Goal: Task Accomplishment & Management: Complete application form

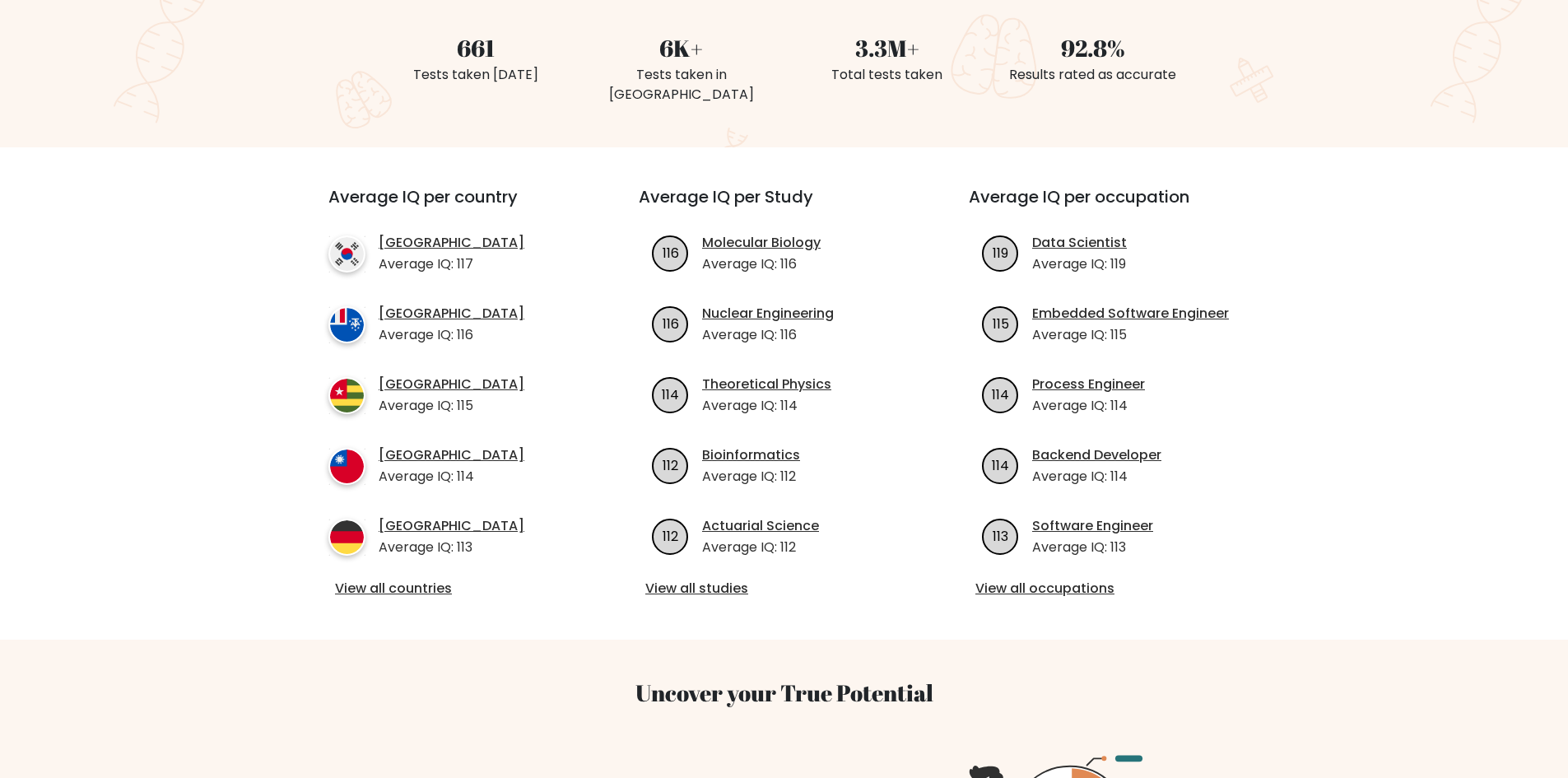
scroll to position [576, 0]
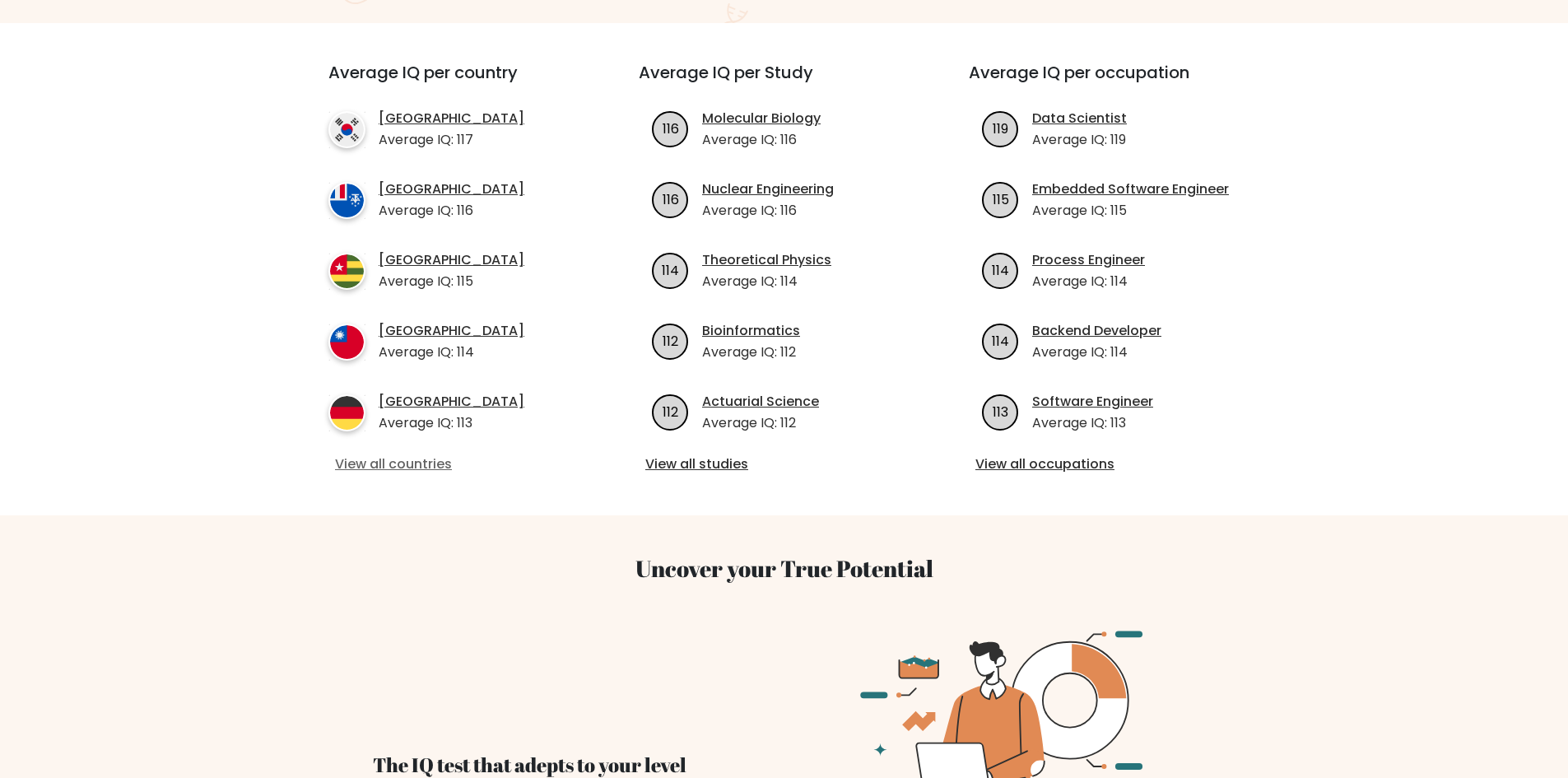
click at [401, 455] on link "View all countries" at bounding box center [454, 464] width 238 height 20
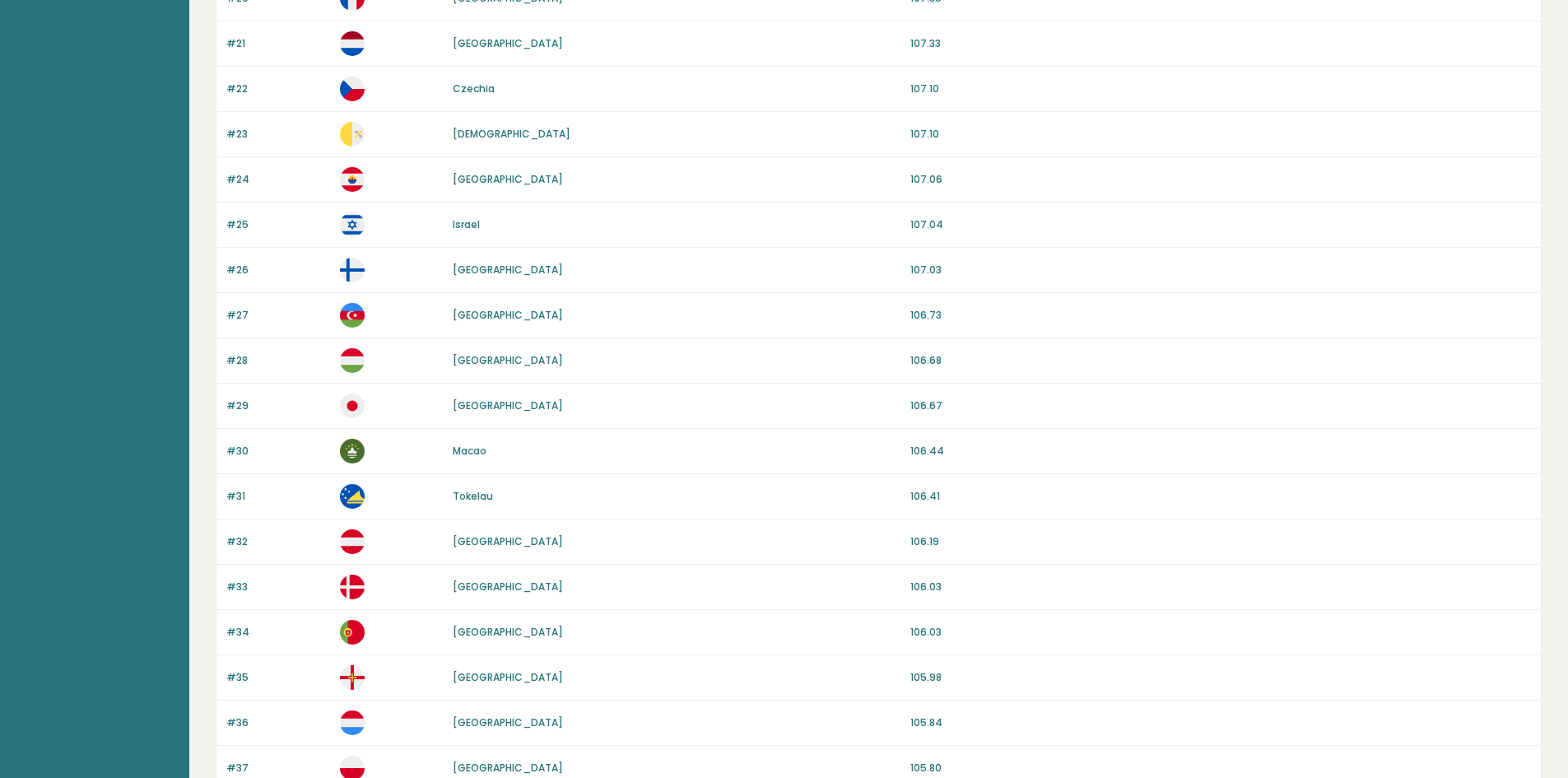
scroll to position [1360, 0]
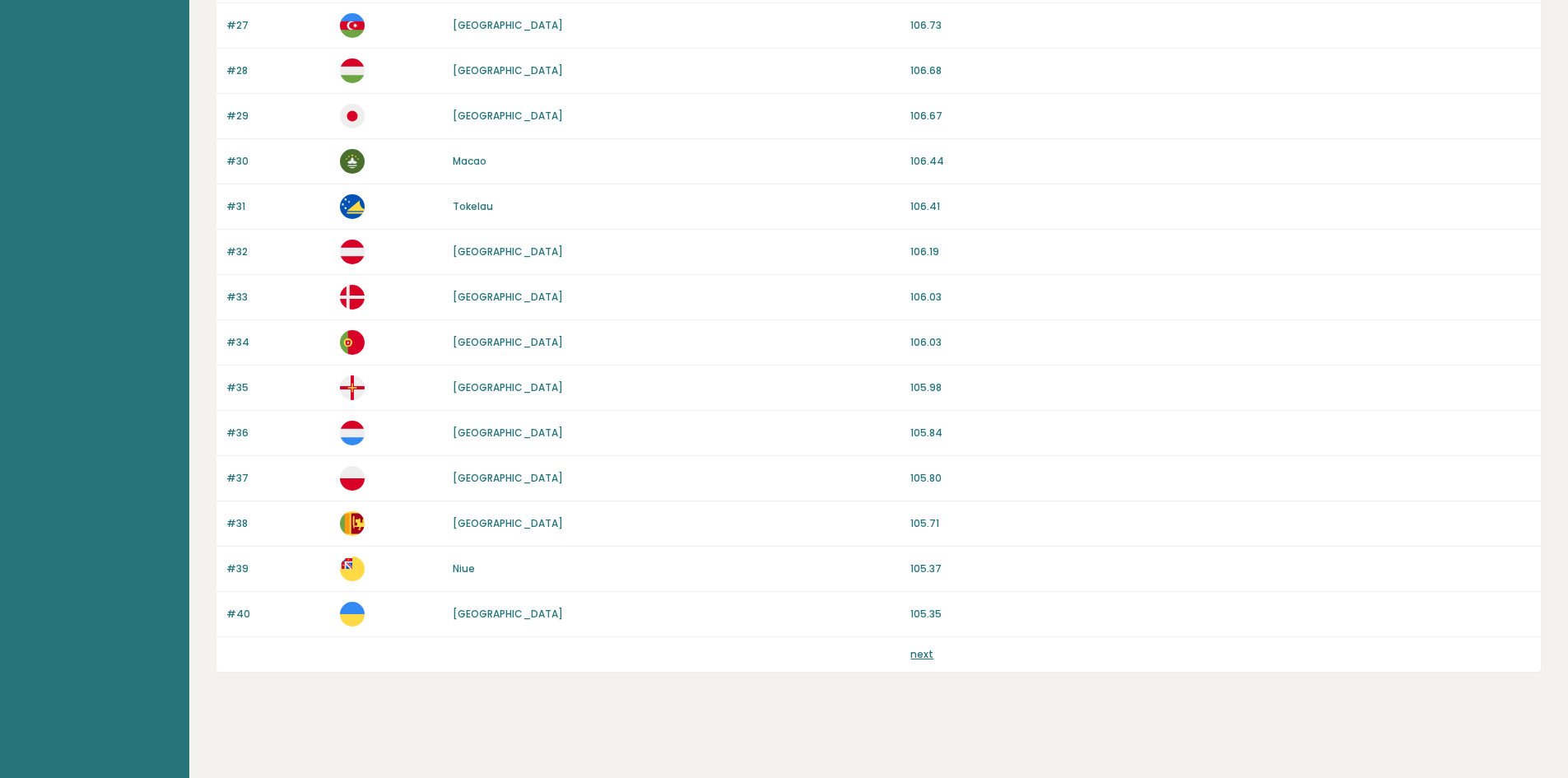
click at [928, 662] on div "next" at bounding box center [878, 654] width 1324 height 35
click at [927, 656] on link "next" at bounding box center [921, 653] width 23 height 14
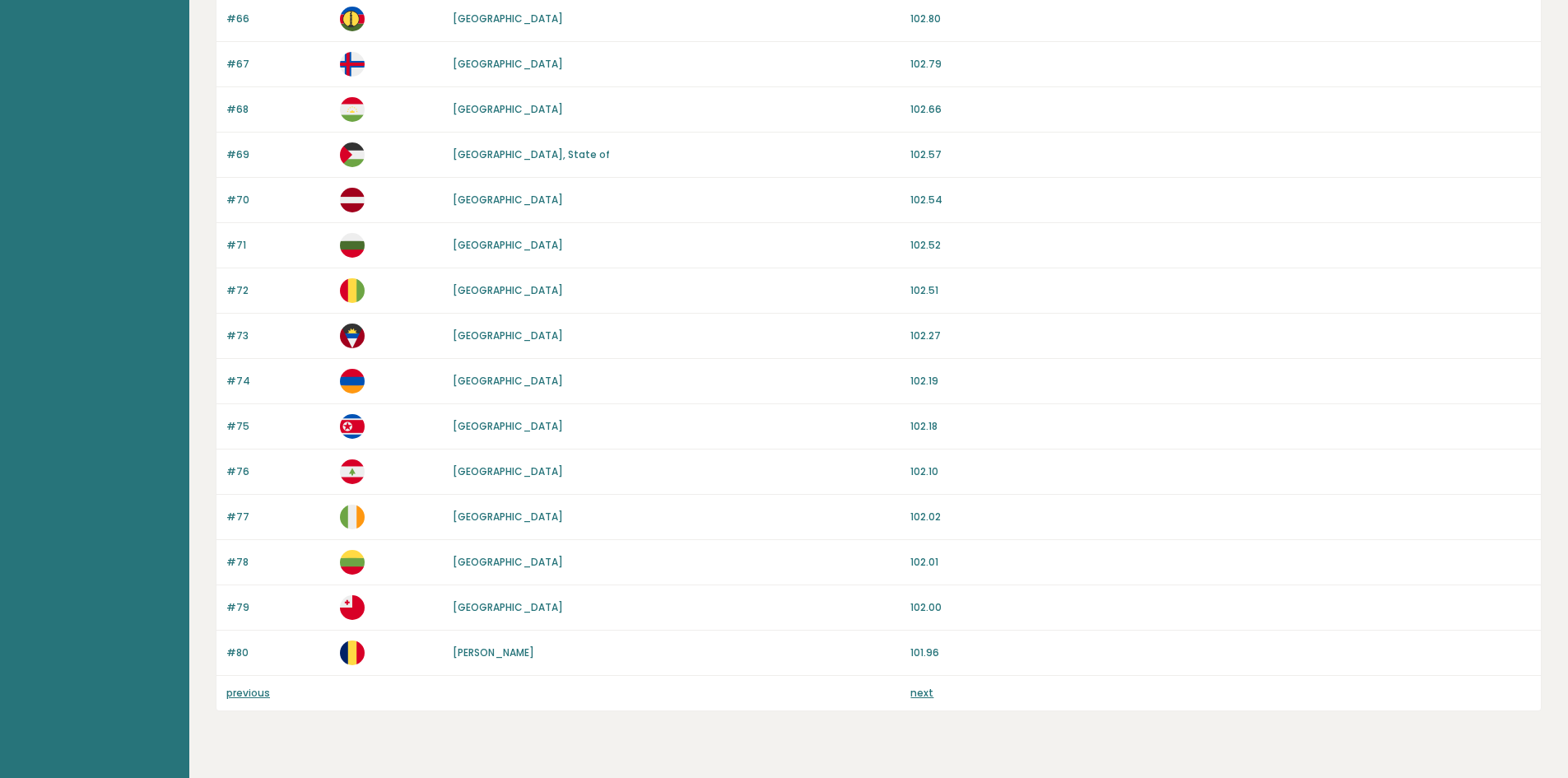
scroll to position [1360, 0]
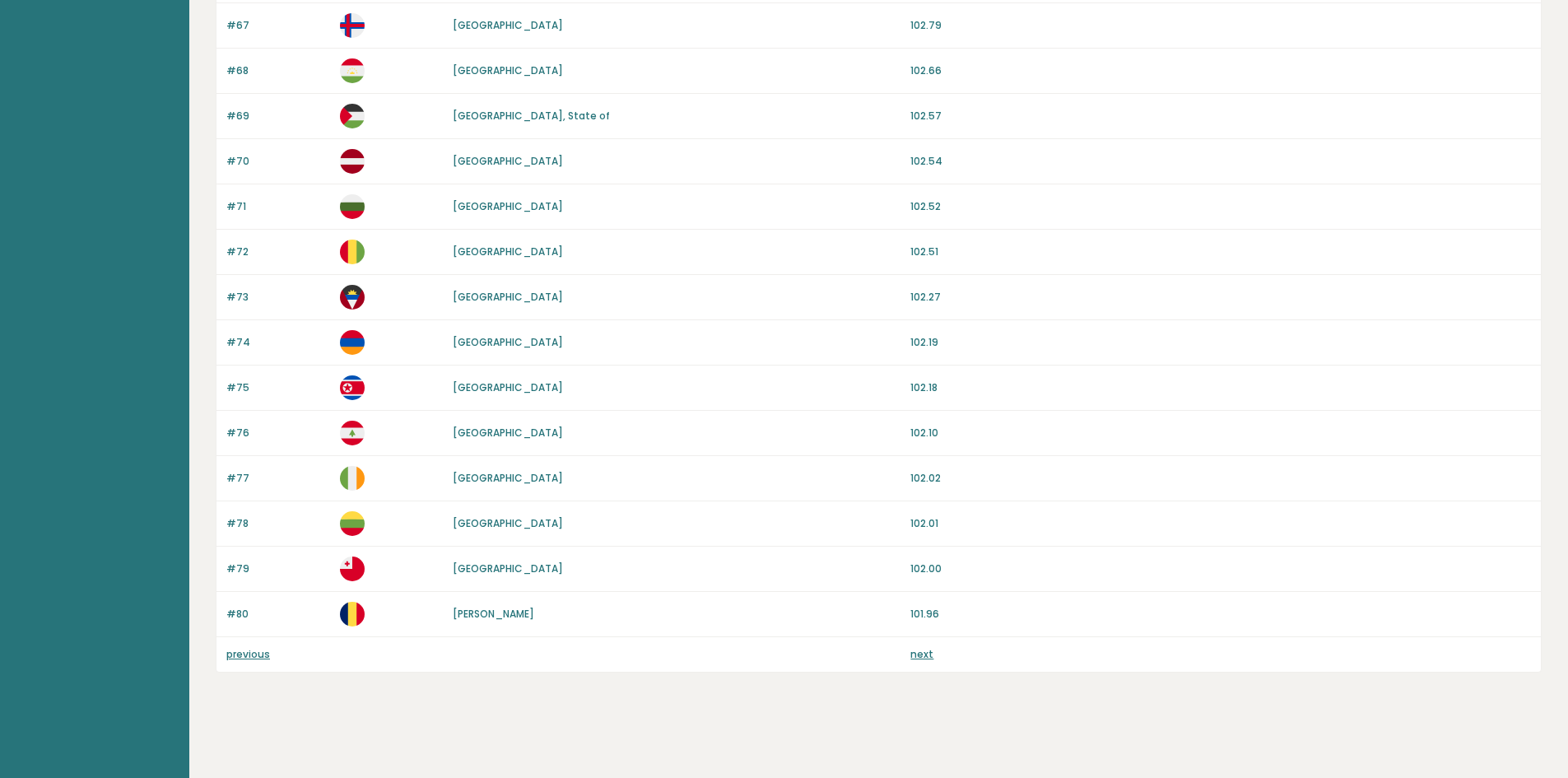
click at [933, 657] on div "next" at bounding box center [1220, 654] width 620 height 15
click at [923, 658] on link "next" at bounding box center [921, 653] width 23 height 14
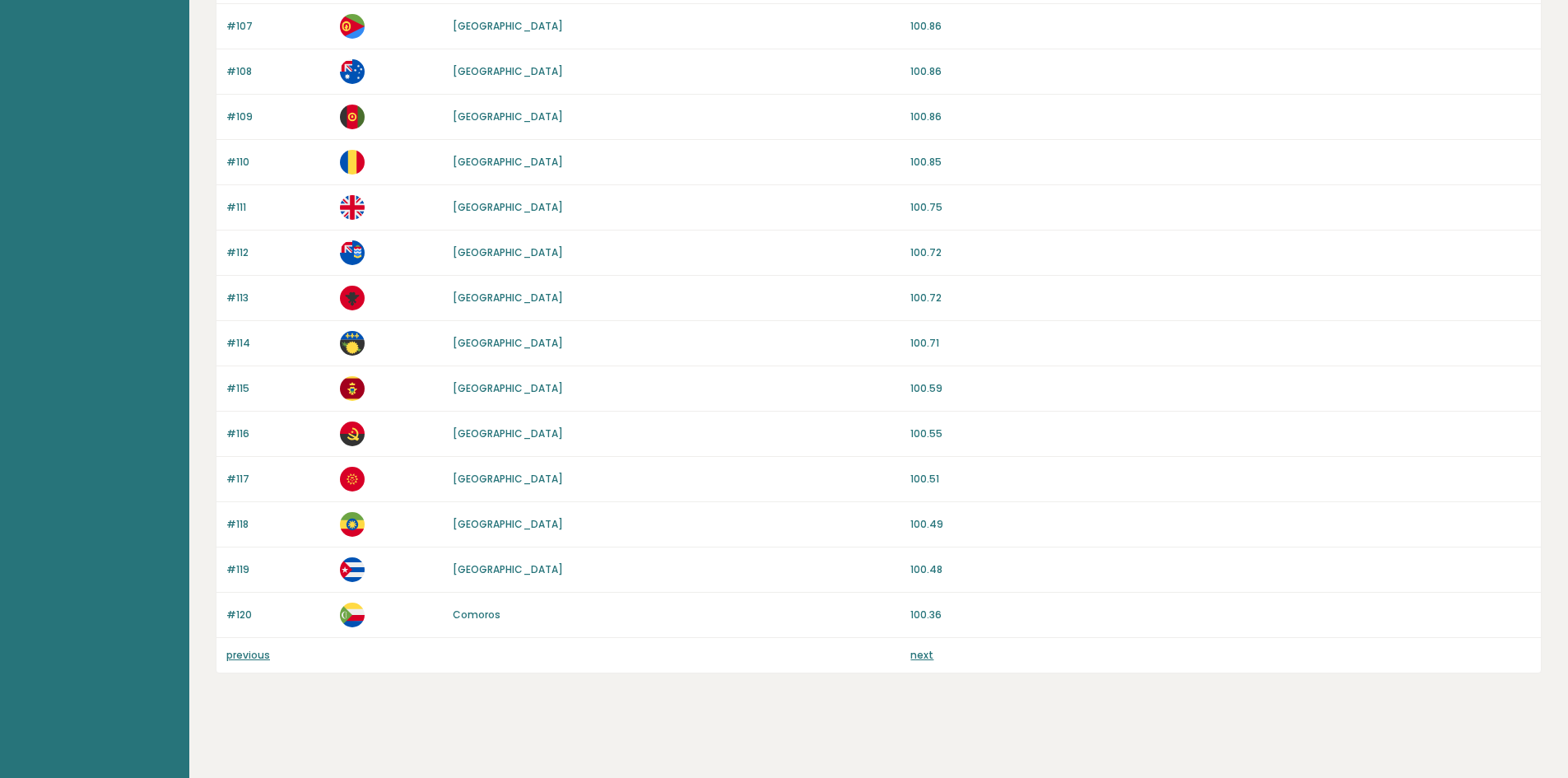
scroll to position [1360, 0]
click at [930, 655] on link "next" at bounding box center [921, 653] width 23 height 14
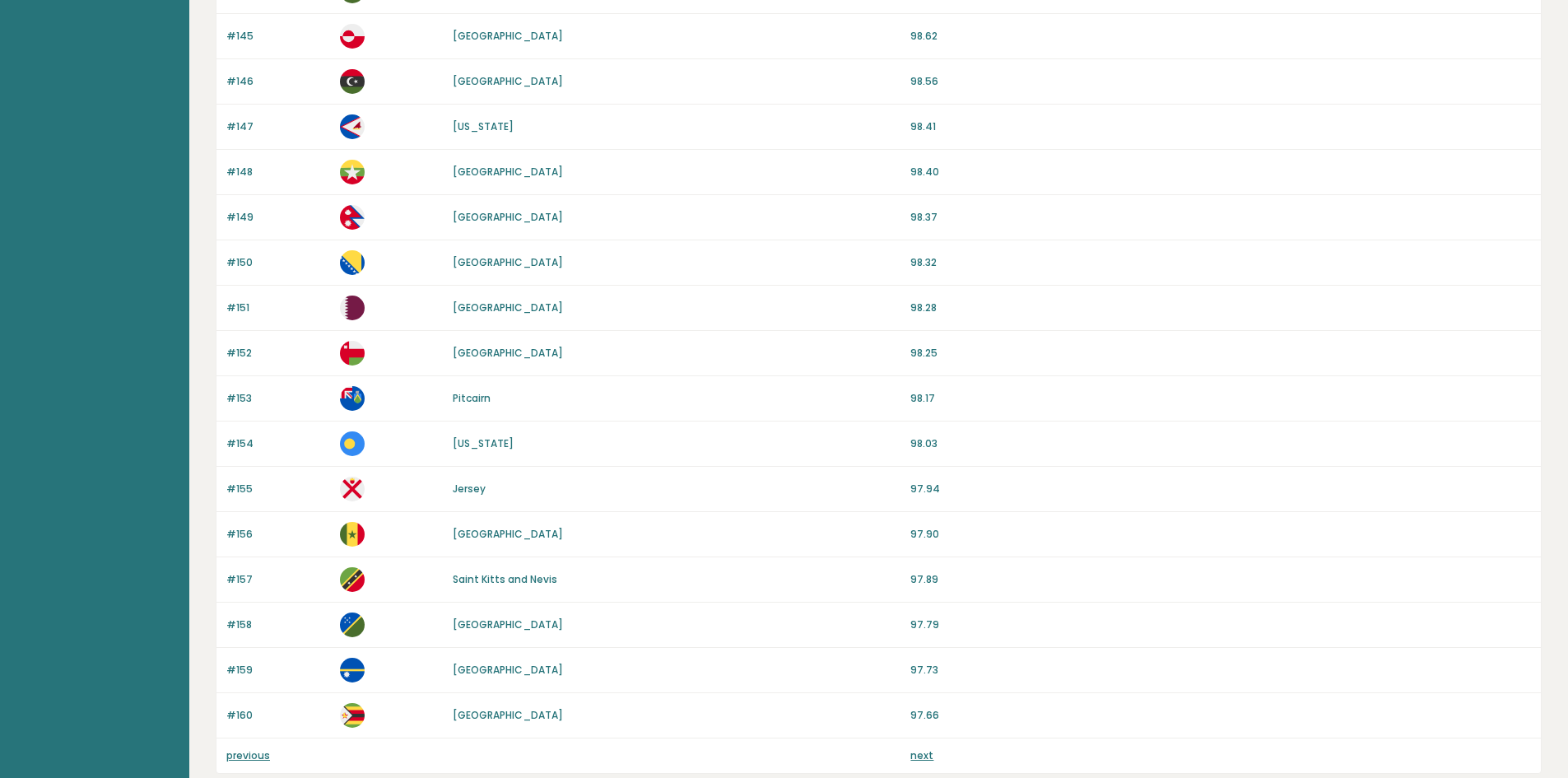
scroll to position [1360, 0]
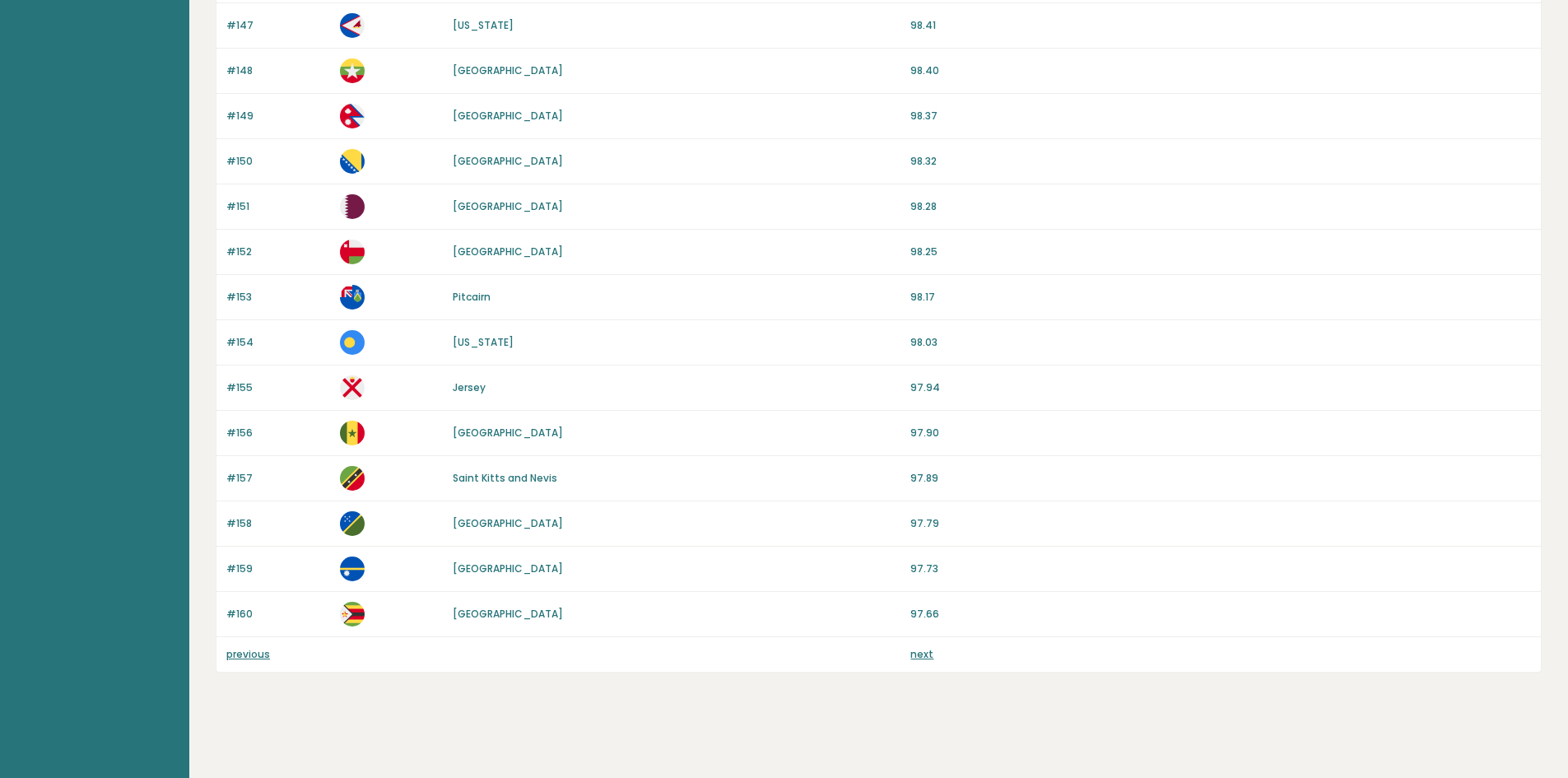
click at [932, 651] on link "next" at bounding box center [921, 653] width 23 height 14
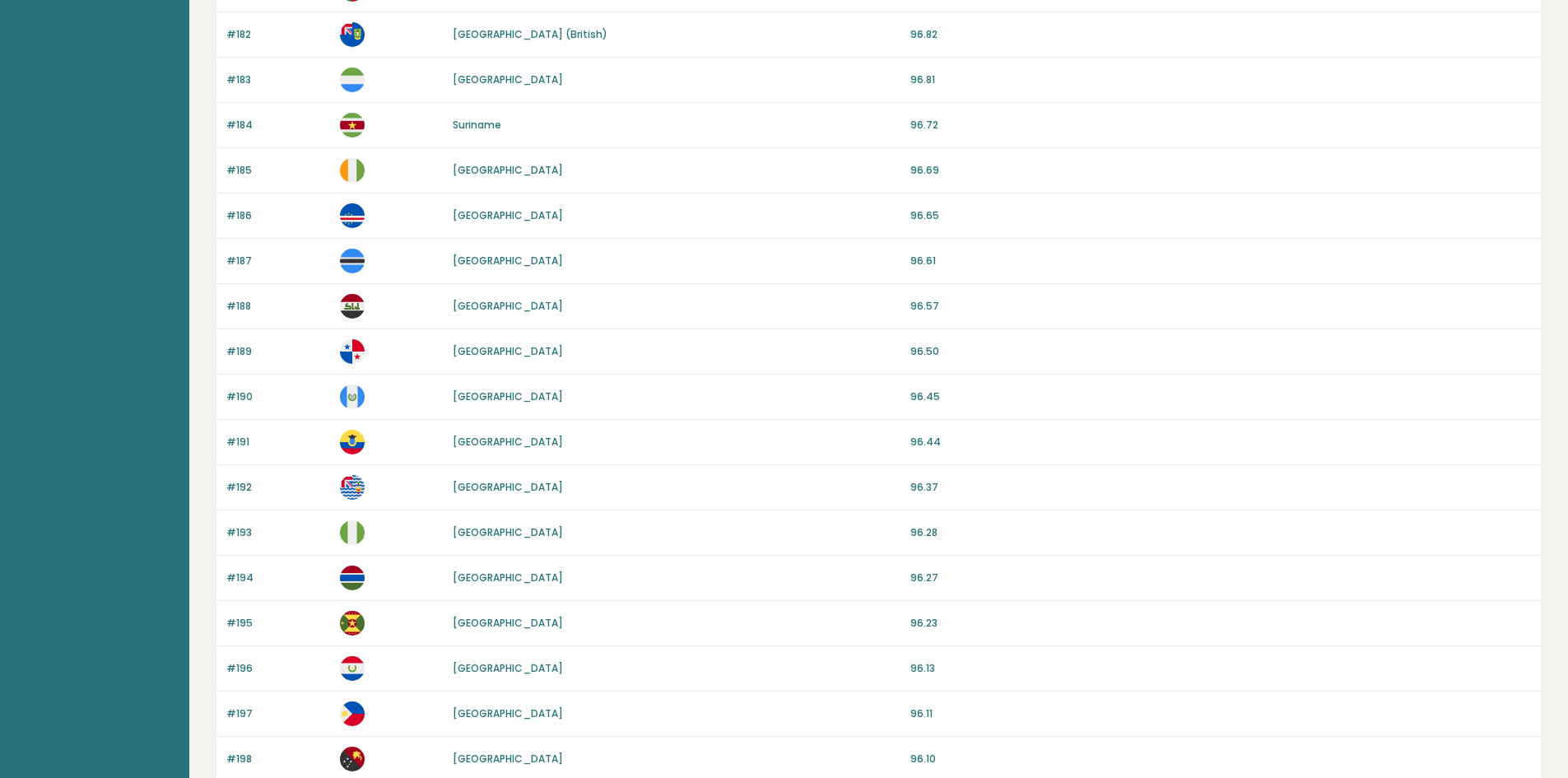
scroll to position [1153, 0]
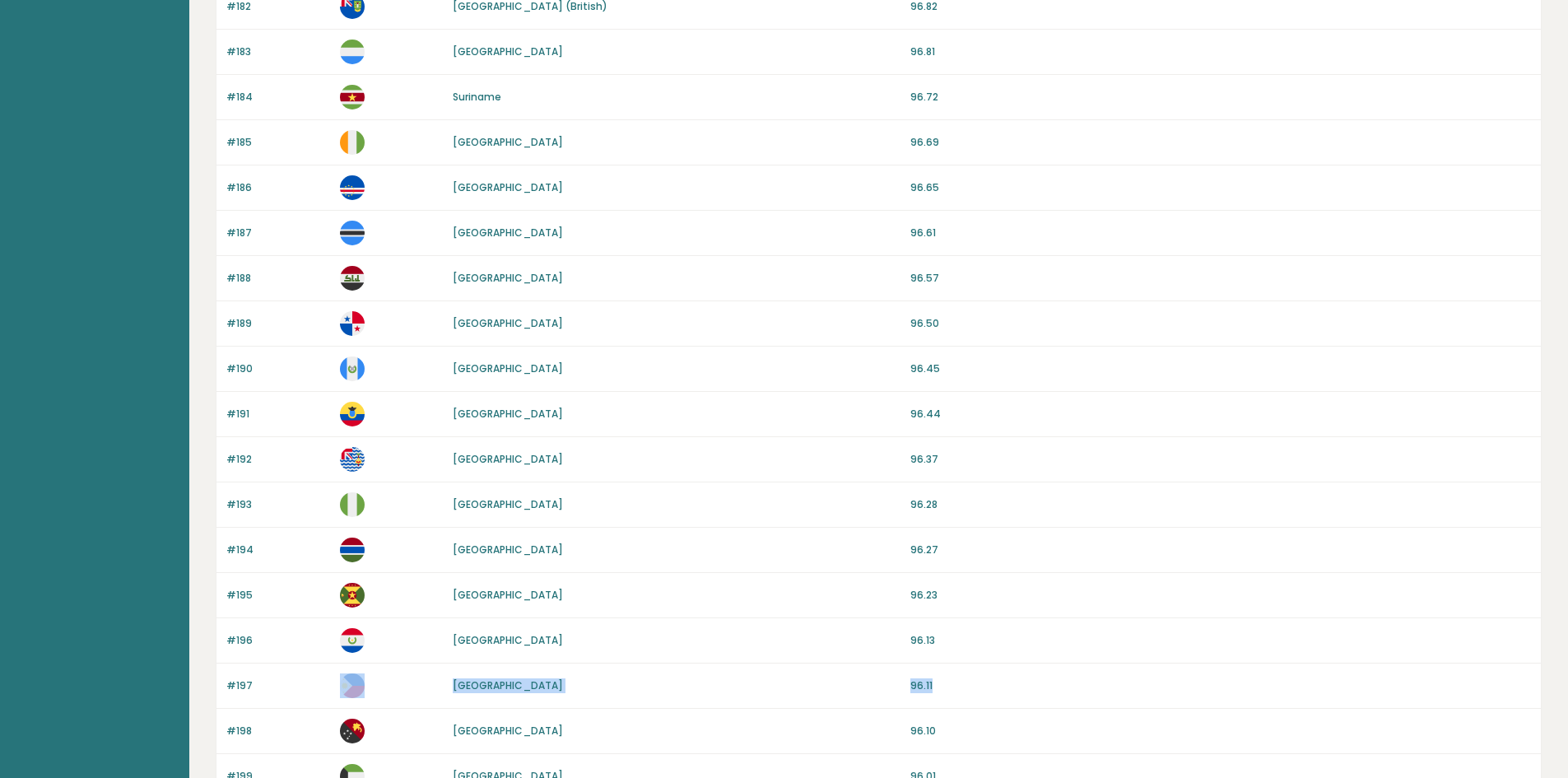
drag, startPoint x: 967, startPoint y: 685, endPoint x: 439, endPoint y: 695, distance: 528.1
click at [439, 695] on div "#197 Philippines 96.11" at bounding box center [878, 686] width 1324 height 45
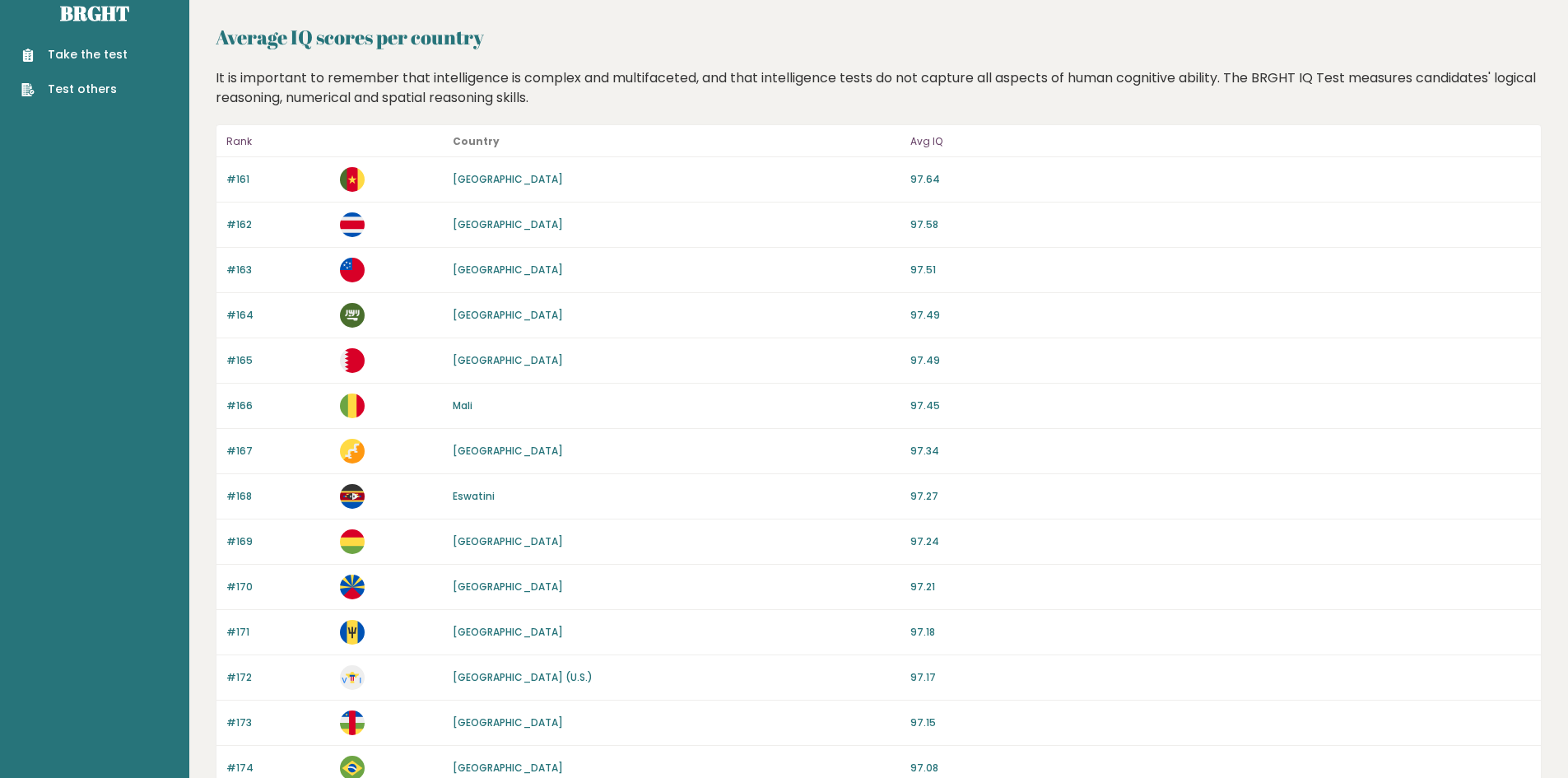
scroll to position [0, 0]
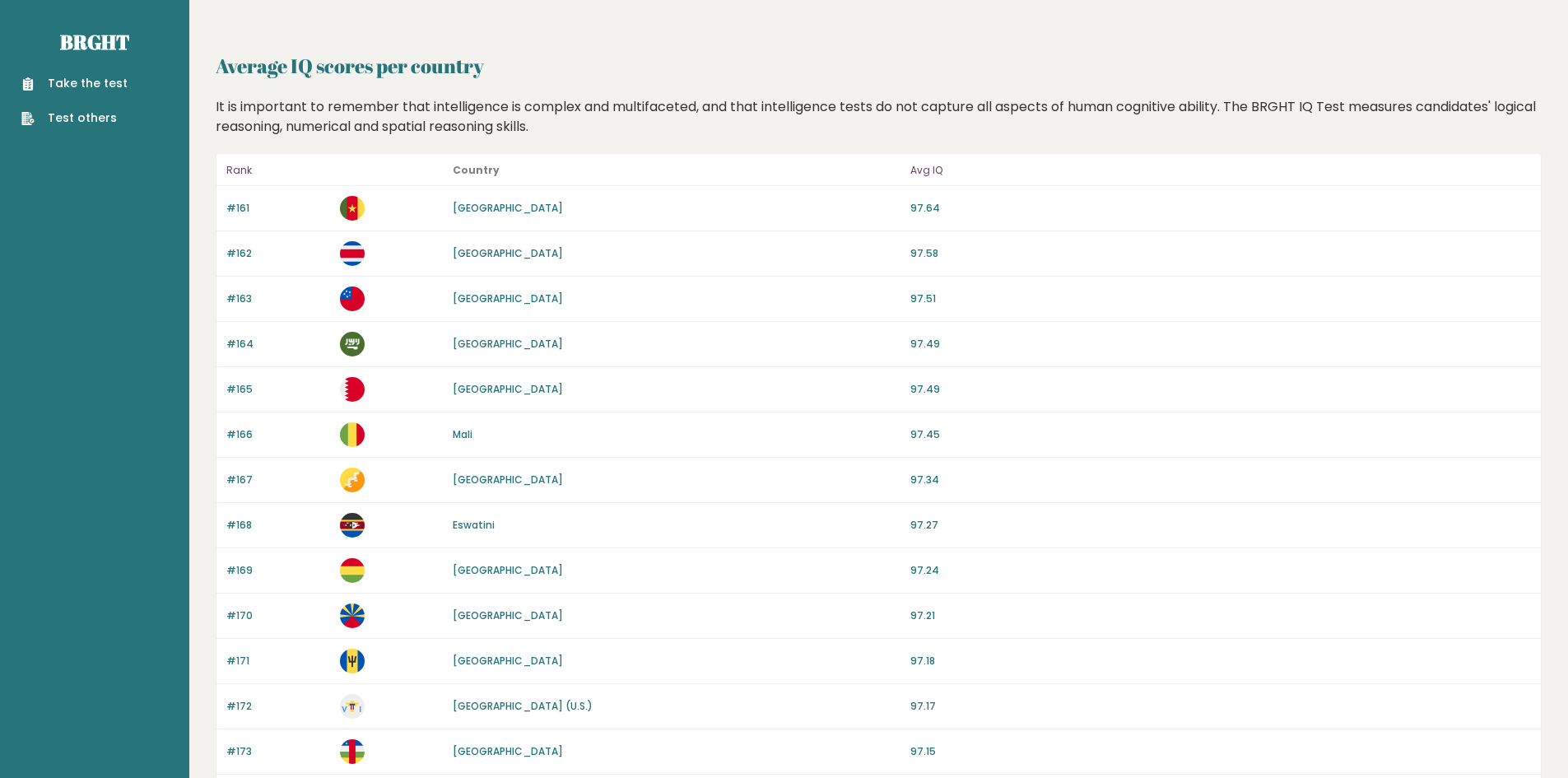
click at [105, 87] on link "Take the test" at bounding box center [74, 83] width 106 height 17
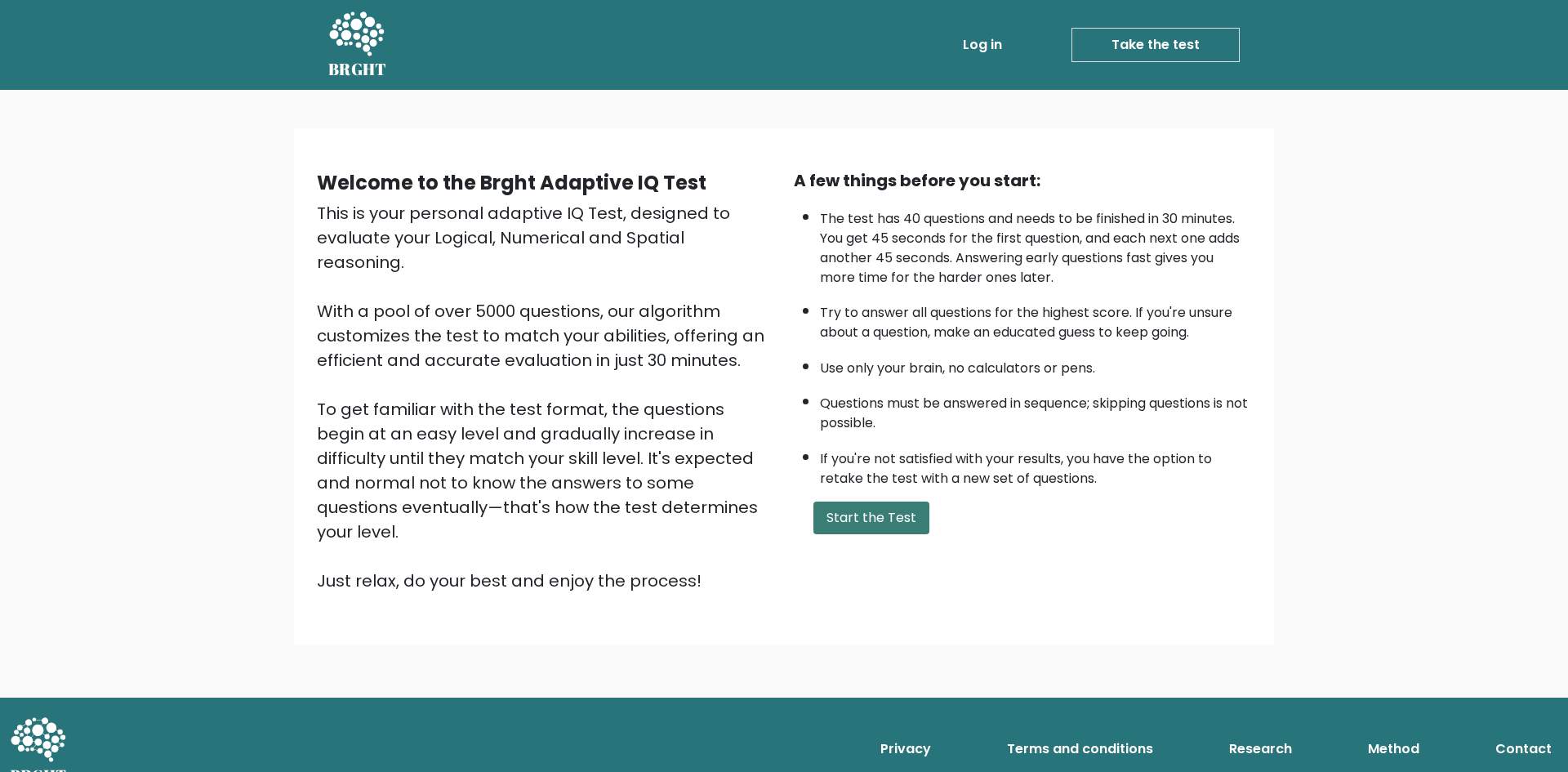
click at [831, 510] on button "Start the Test" at bounding box center [871, 517] width 116 height 33
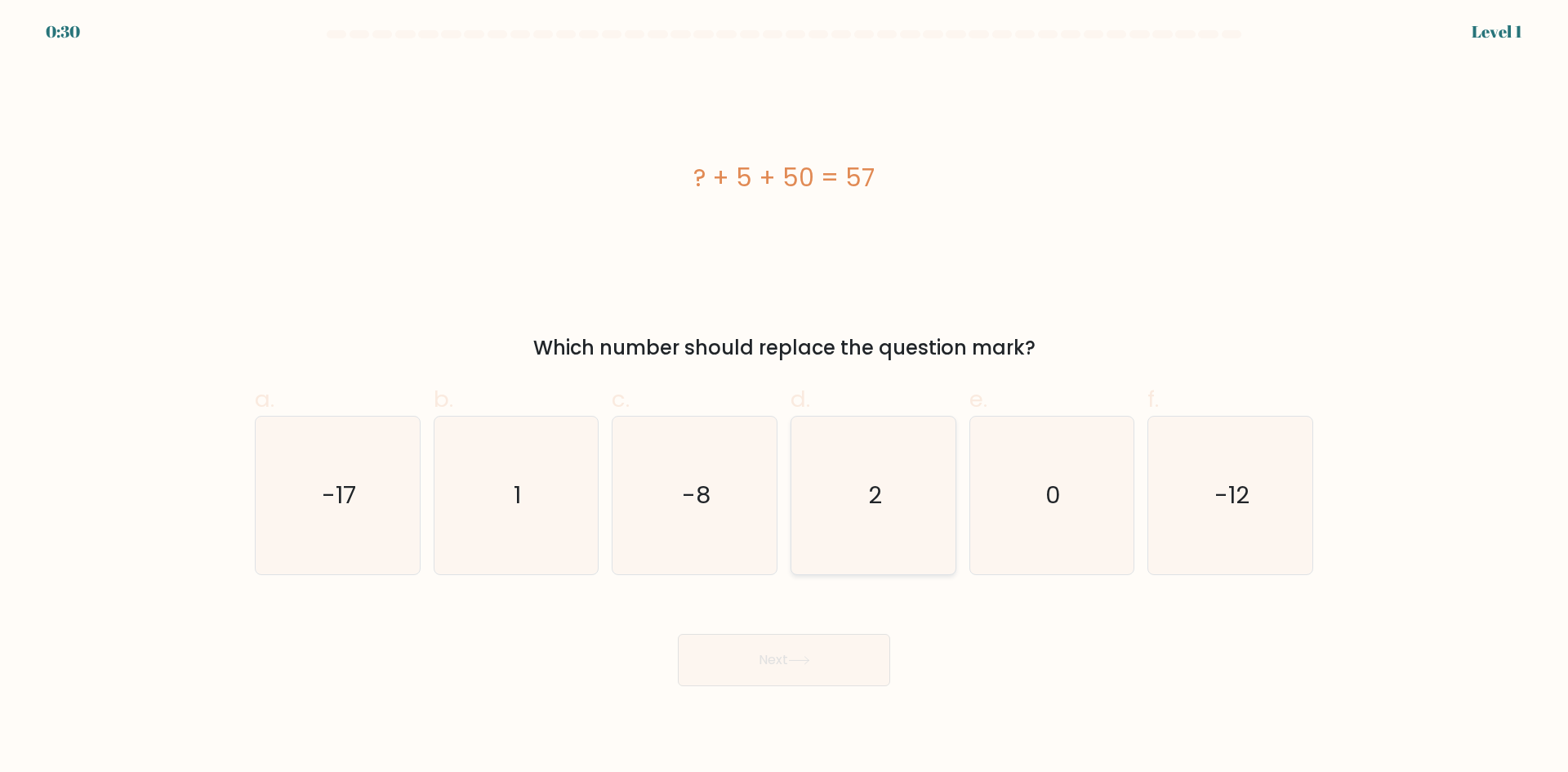
click at [874, 506] on text "2" at bounding box center [875, 495] width 14 height 33
click at [785, 397] on input "d. 2" at bounding box center [784, 391] width 1 height 10
radio input "true"
click at [733, 661] on button "Next" at bounding box center [784, 660] width 212 height 52
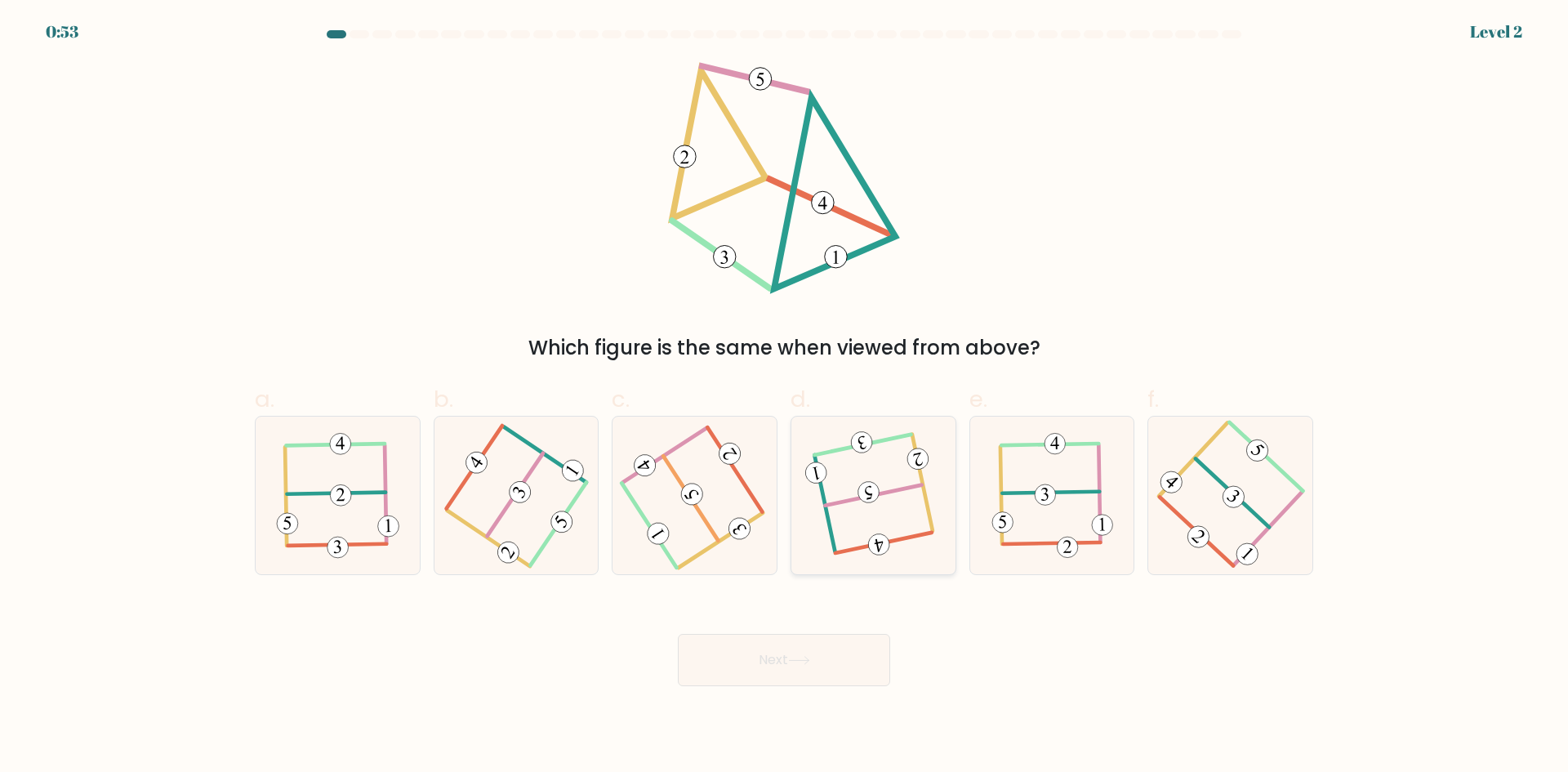
click at [896, 515] on icon at bounding box center [872, 495] width 124 height 126
click at [785, 397] on input "d." at bounding box center [784, 391] width 1 height 10
radio input "true"
click at [781, 646] on button "Next" at bounding box center [784, 660] width 212 height 52
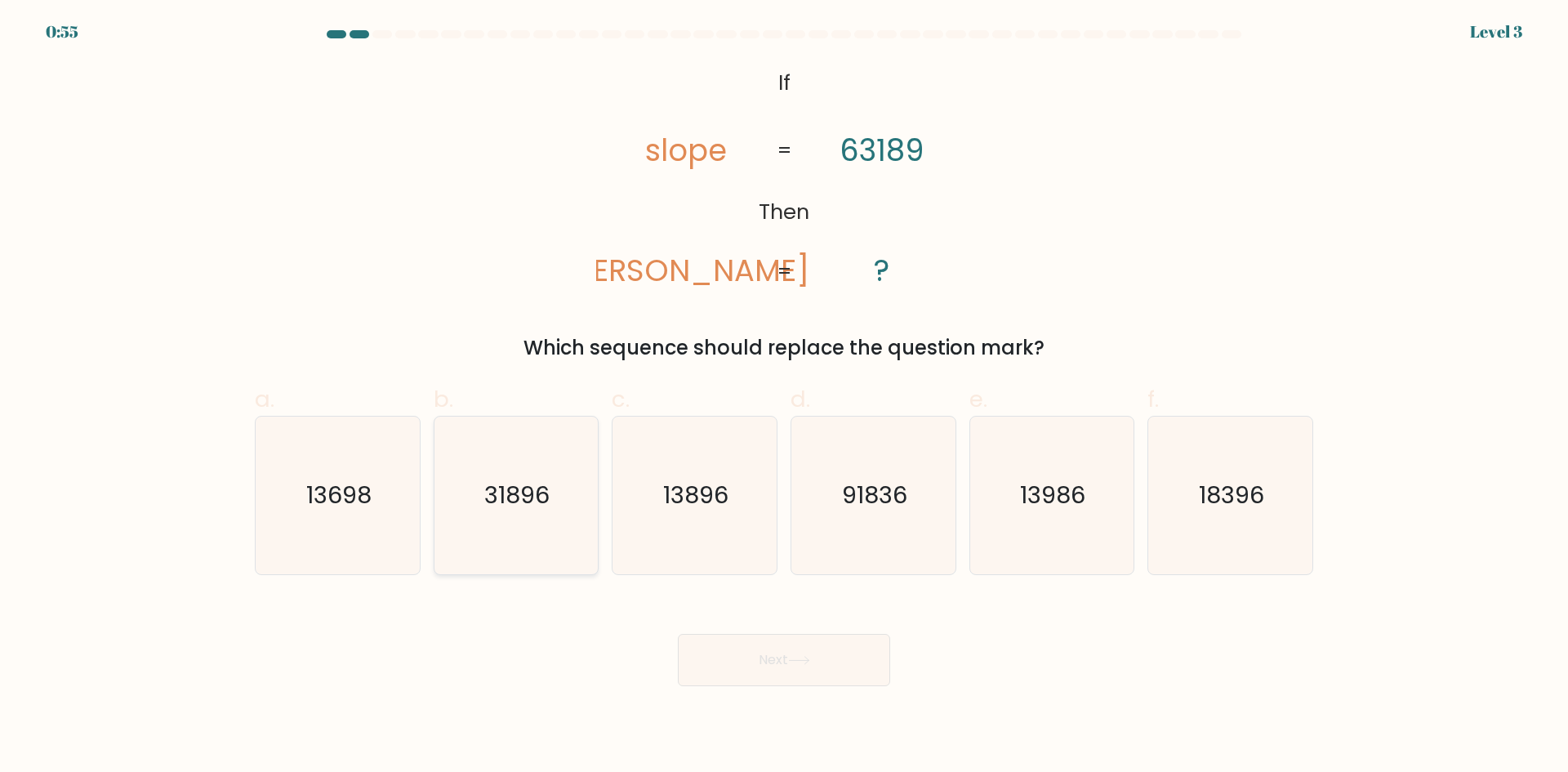
click at [491, 515] on icon "31896" at bounding box center [515, 495] width 157 height 157
click at [784, 397] on input "b. 31896" at bounding box center [784, 391] width 1 height 10
radio input "true"
click at [751, 665] on button "Next" at bounding box center [784, 660] width 212 height 52
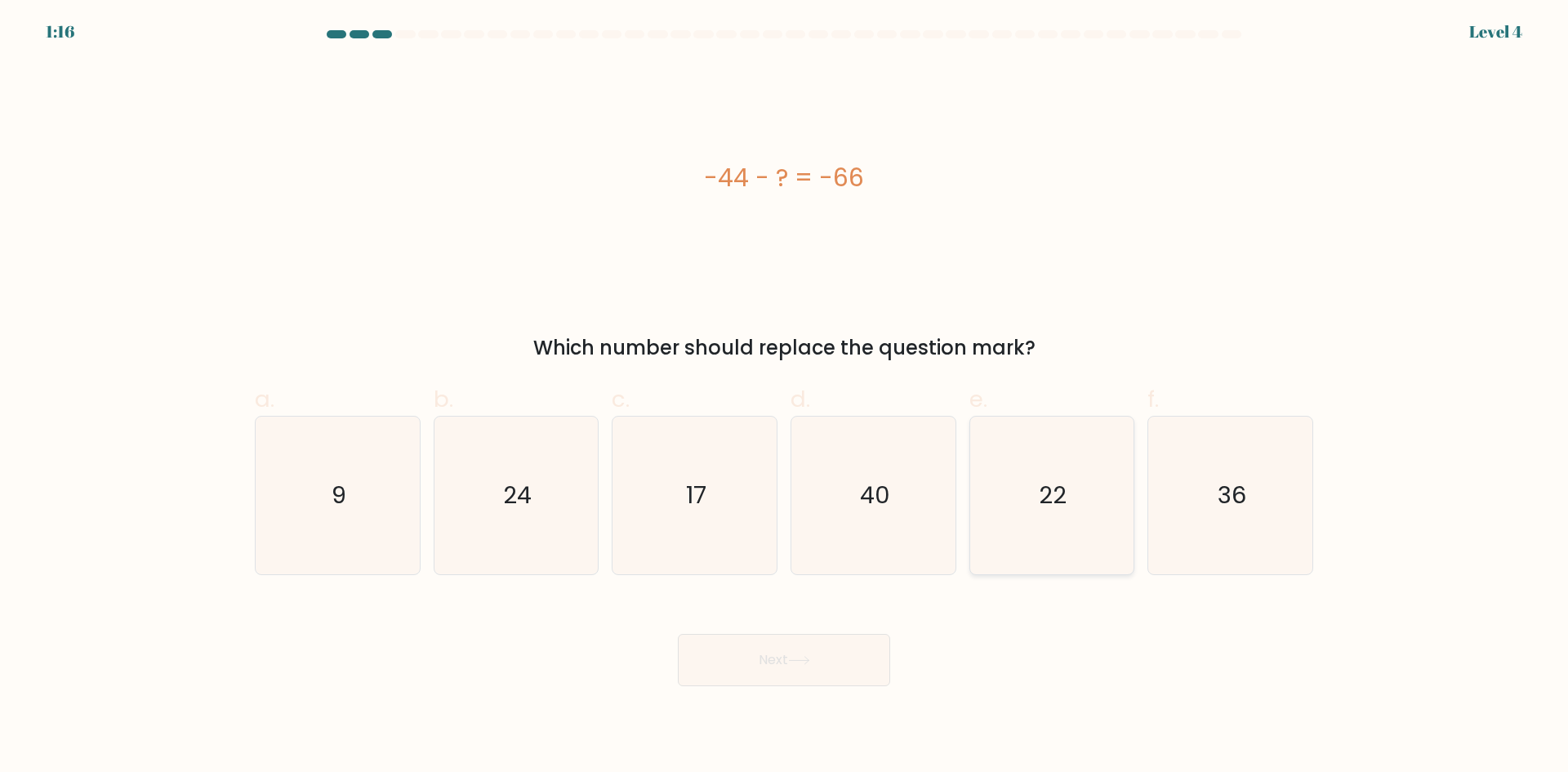
click at [1017, 495] on icon "22" at bounding box center [1051, 495] width 157 height 157
click at [785, 397] on input "e. 22" at bounding box center [784, 391] width 1 height 10
radio input "true"
click at [738, 656] on button "Next" at bounding box center [784, 660] width 212 height 52
click at [775, 663] on button "Next" at bounding box center [784, 660] width 212 height 52
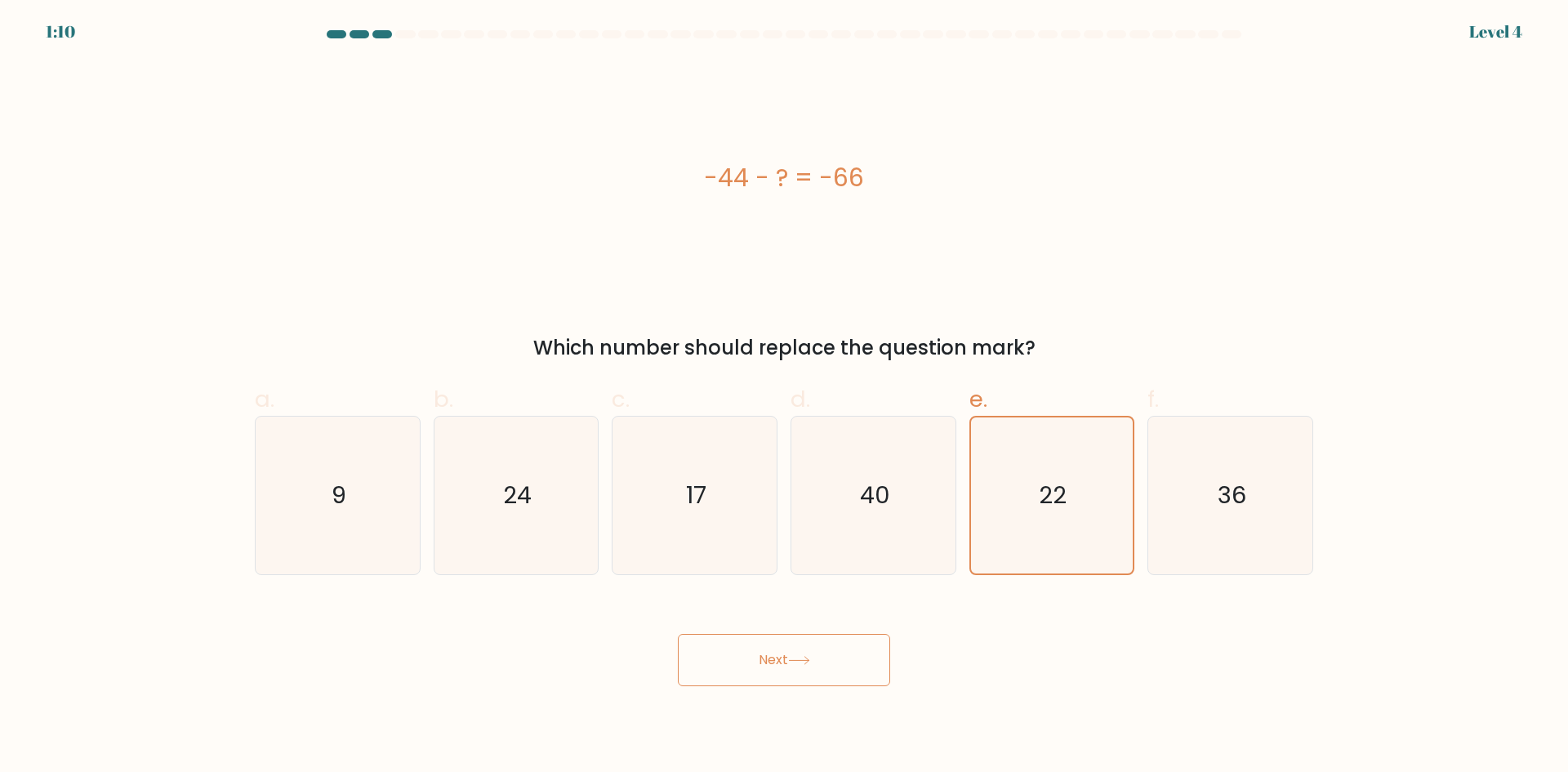
click at [842, 672] on button "Next" at bounding box center [784, 660] width 212 height 52
click at [1027, 480] on icon "22" at bounding box center [1052, 496] width 156 height 156
click at [785, 397] on input "e. 22" at bounding box center [784, 391] width 1 height 10
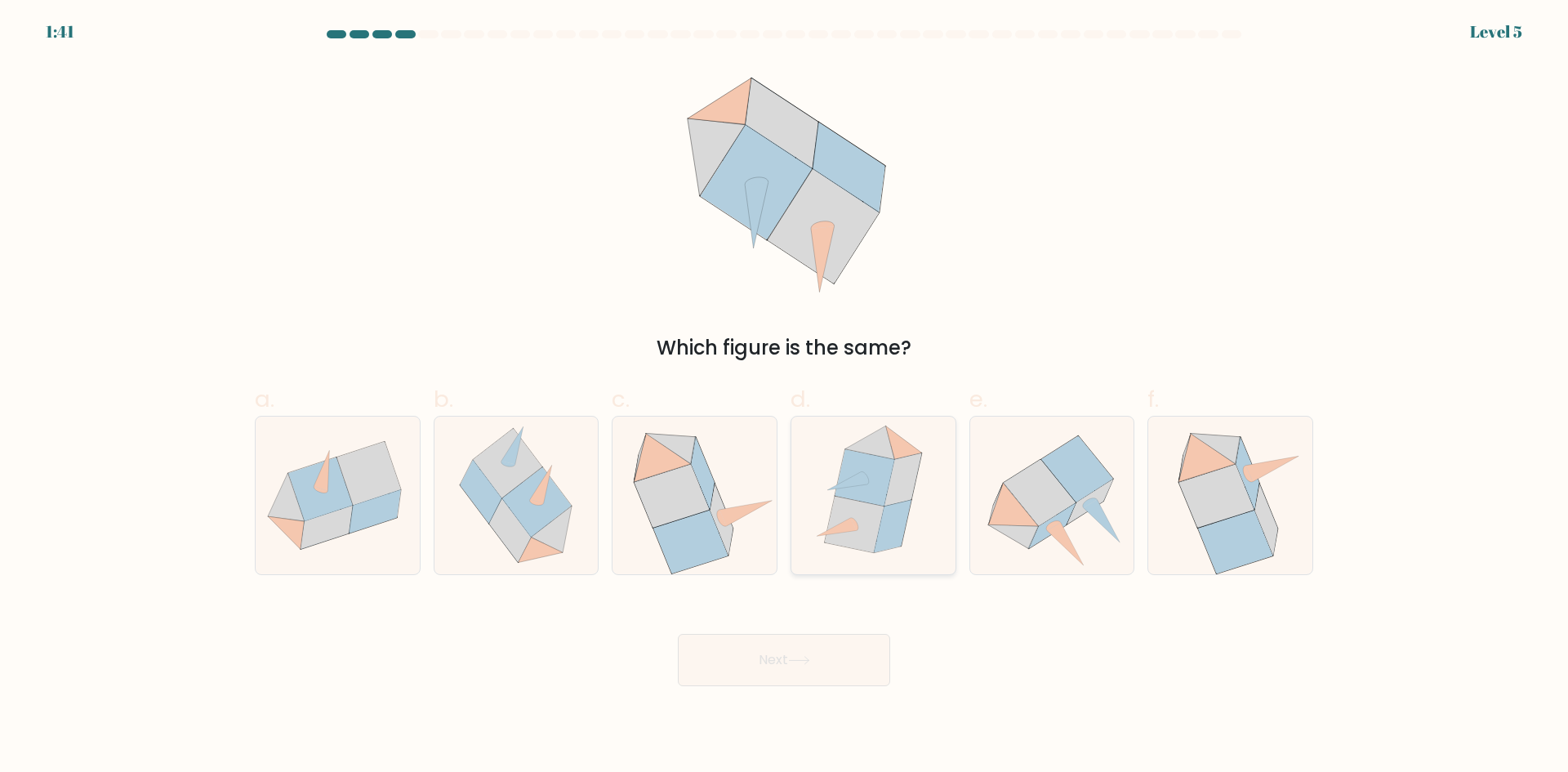
click at [891, 490] on icon at bounding box center [903, 479] width 37 height 53
click at [785, 397] on input "d." at bounding box center [784, 391] width 1 height 10
radio input "true"
click at [801, 650] on button "Next" at bounding box center [784, 660] width 212 height 52
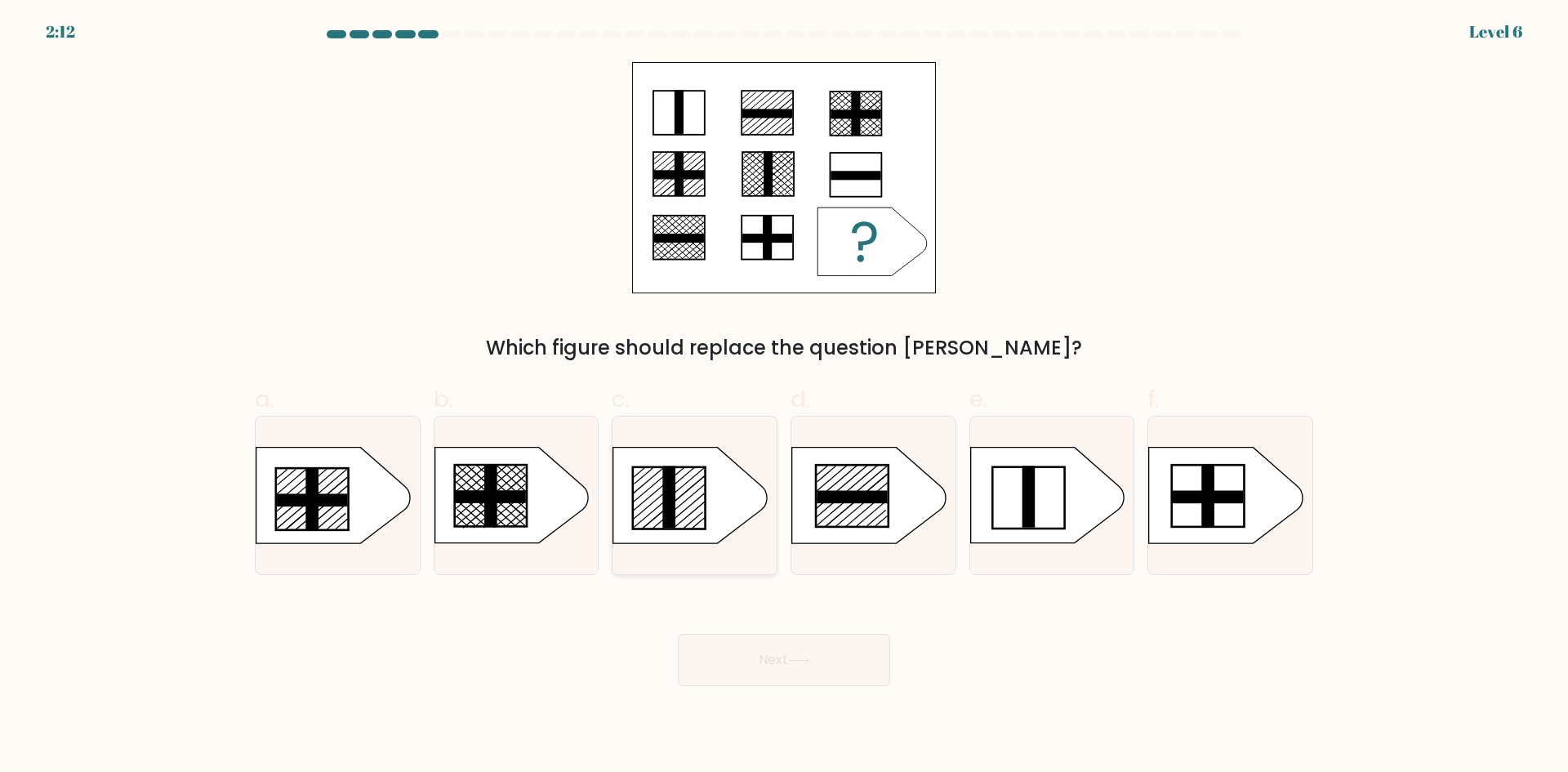
click at [694, 520] on icon at bounding box center [690, 495] width 153 height 96
click at [784, 397] on input "c." at bounding box center [784, 391] width 1 height 10
radio input "true"
click at [814, 668] on button "Next" at bounding box center [784, 660] width 212 height 52
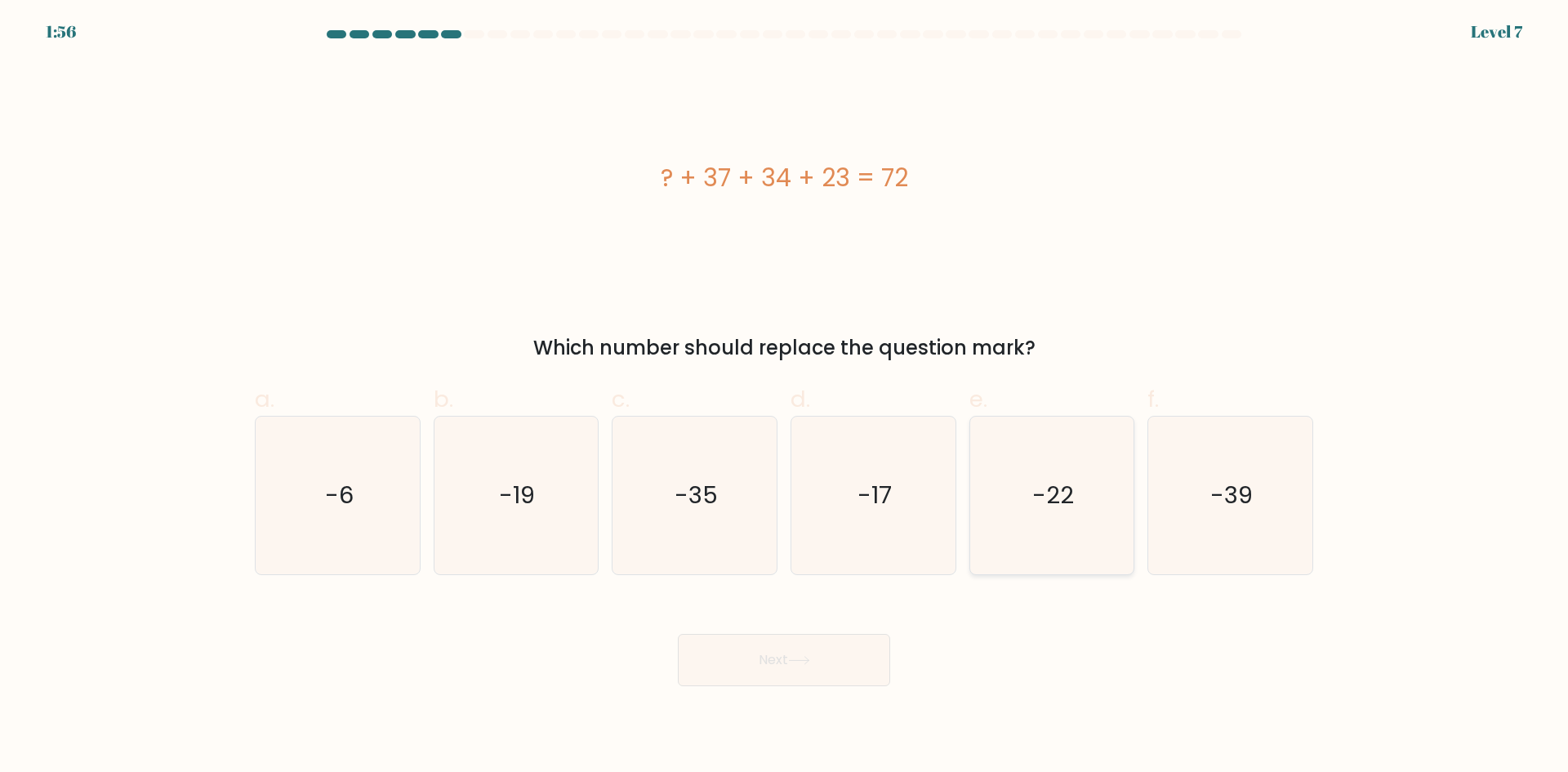
click at [1086, 485] on icon "-22" at bounding box center [1051, 495] width 157 height 157
click at [785, 397] on input "e. -22" at bounding box center [784, 391] width 1 height 10
radio input "true"
click at [817, 664] on button "Next" at bounding box center [784, 660] width 212 height 52
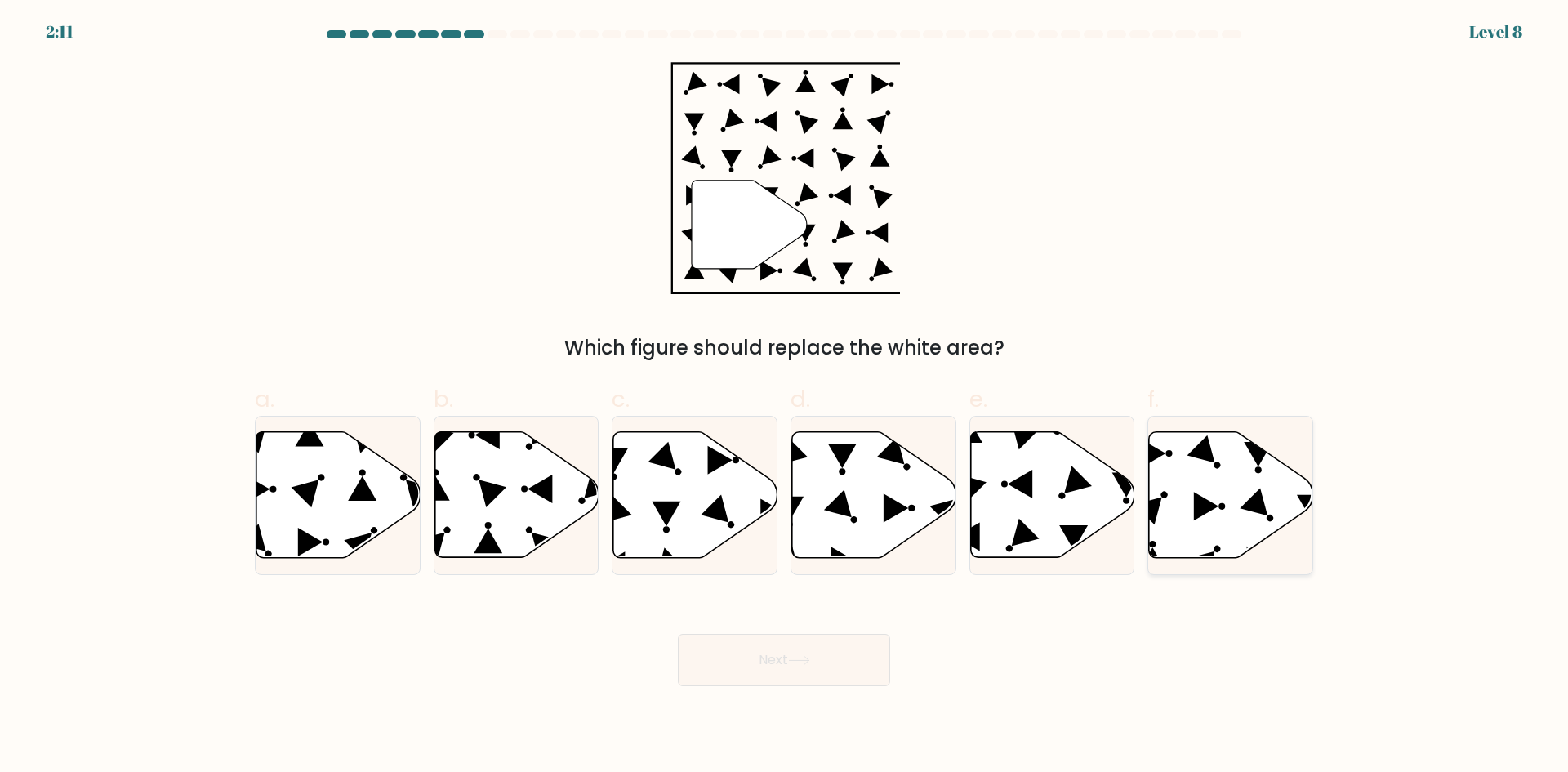
click at [1238, 504] on icon at bounding box center [1231, 495] width 165 height 126
click at [785, 397] on input "f." at bounding box center [784, 391] width 1 height 10
radio input "true"
click at [811, 667] on button "Next" at bounding box center [784, 660] width 212 height 52
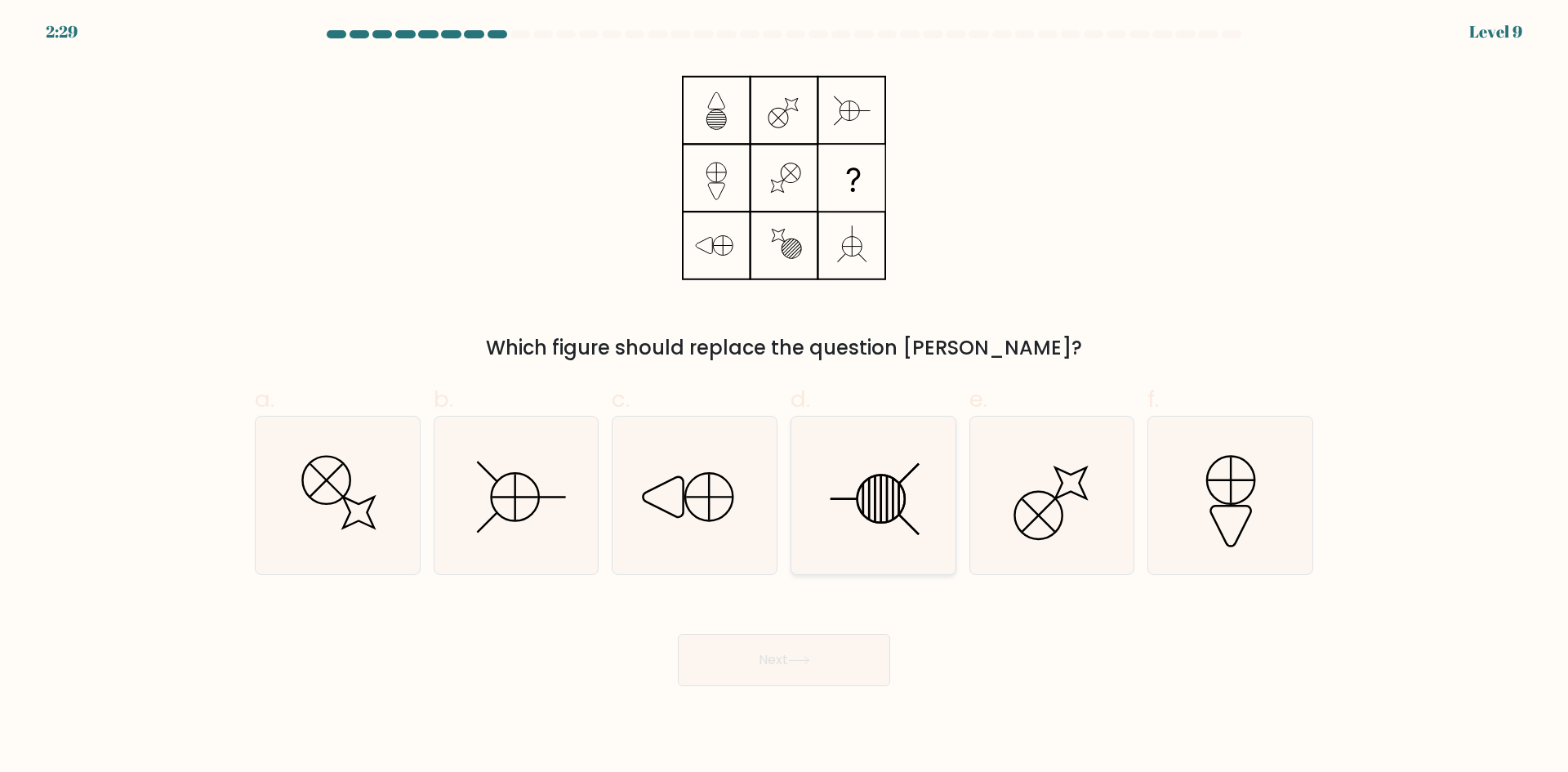
click at [836, 523] on icon at bounding box center [873, 495] width 157 height 157
click at [785, 397] on input "d." at bounding box center [784, 391] width 1 height 10
radio input "true"
click at [808, 661] on icon at bounding box center [799, 660] width 22 height 9
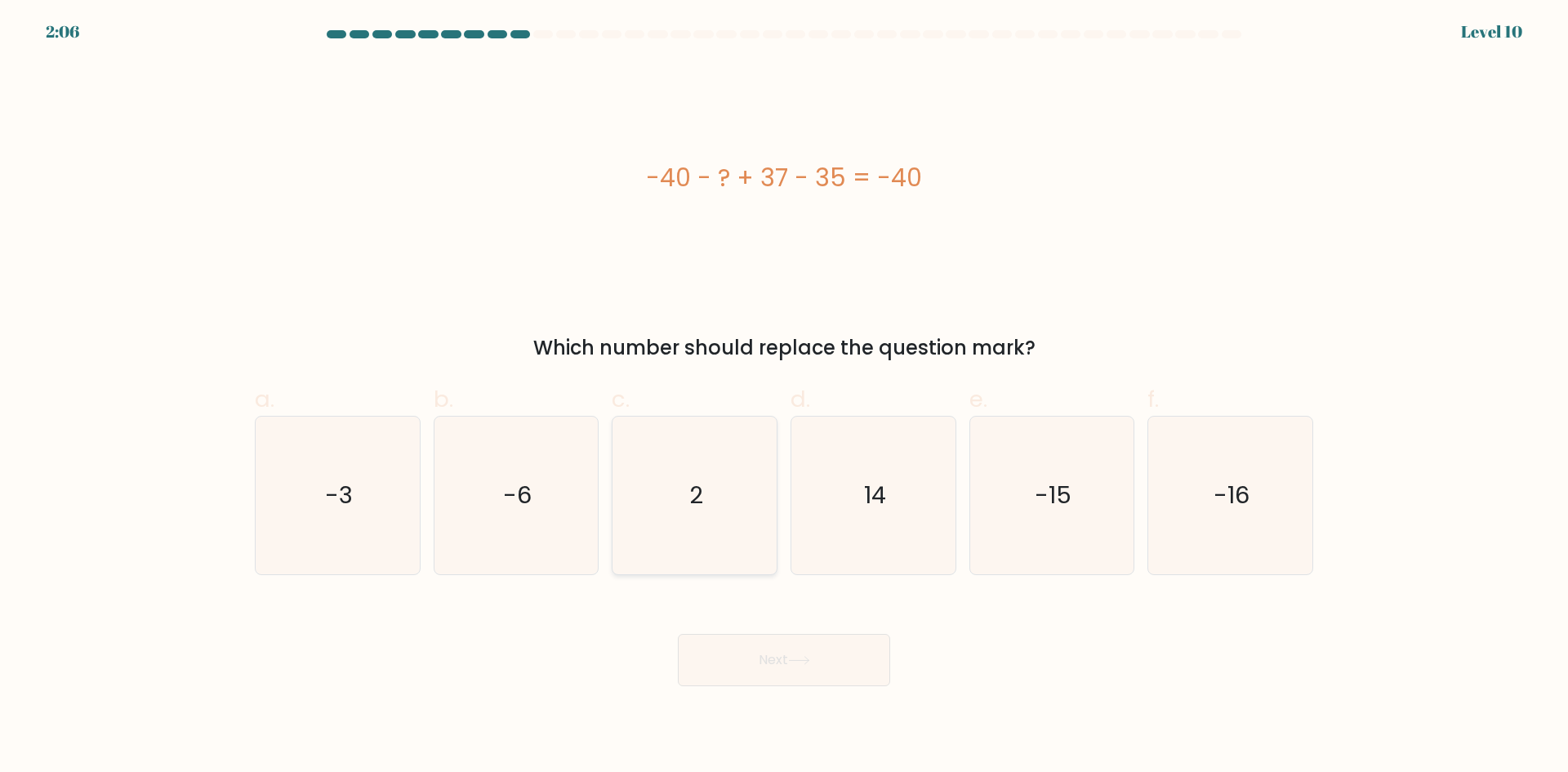
click at [675, 525] on icon "2" at bounding box center [694, 495] width 157 height 157
click at [784, 397] on input "c. 2" at bounding box center [784, 391] width 1 height 10
radio input "true"
click at [751, 654] on button "Next" at bounding box center [784, 660] width 212 height 52
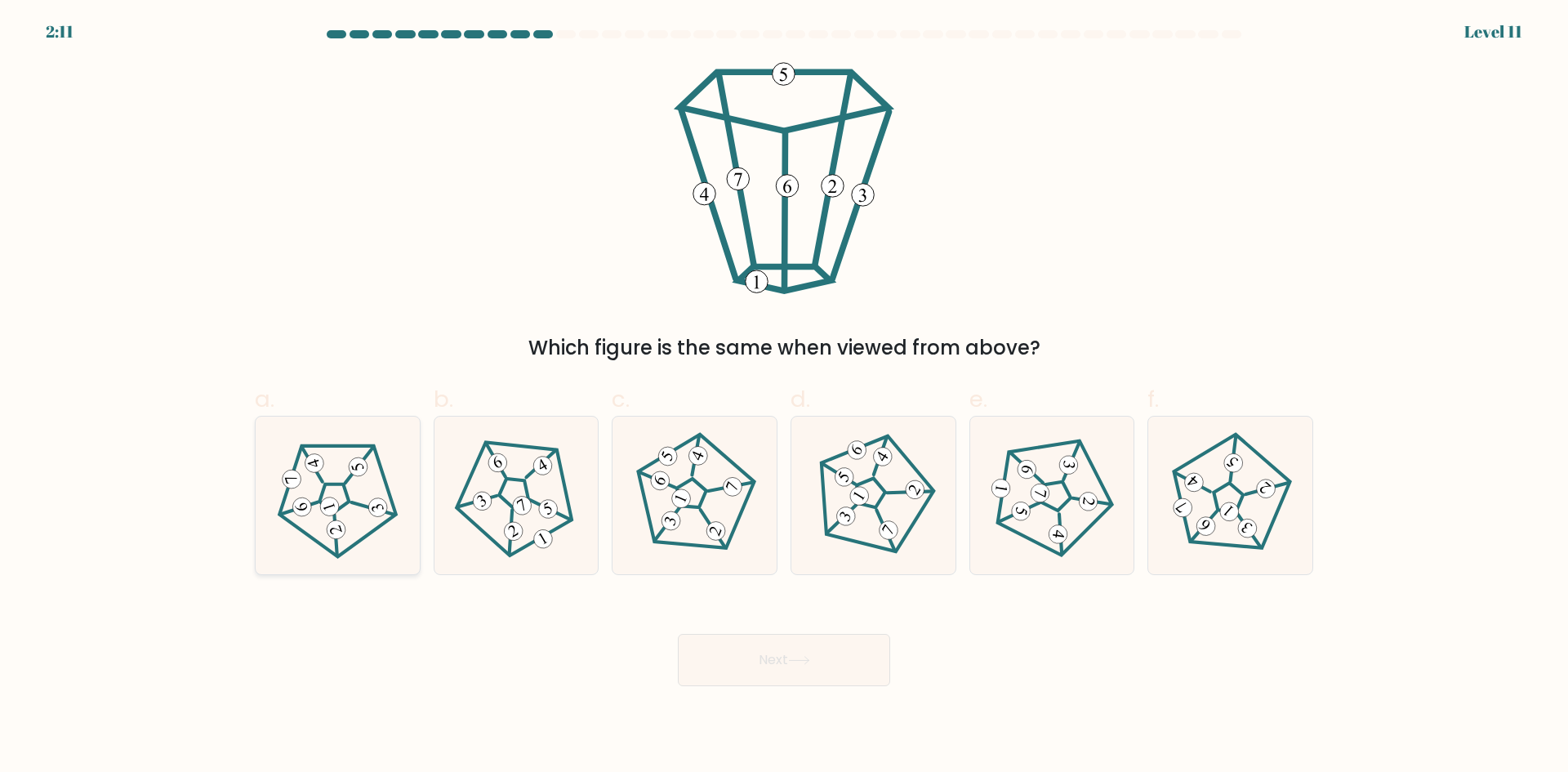
click at [343, 522] on icon at bounding box center [337, 495] width 126 height 126
click at [784, 397] on input "a." at bounding box center [784, 391] width 1 height 10
radio input "true"
click at [801, 674] on button "Next" at bounding box center [784, 660] width 212 height 52
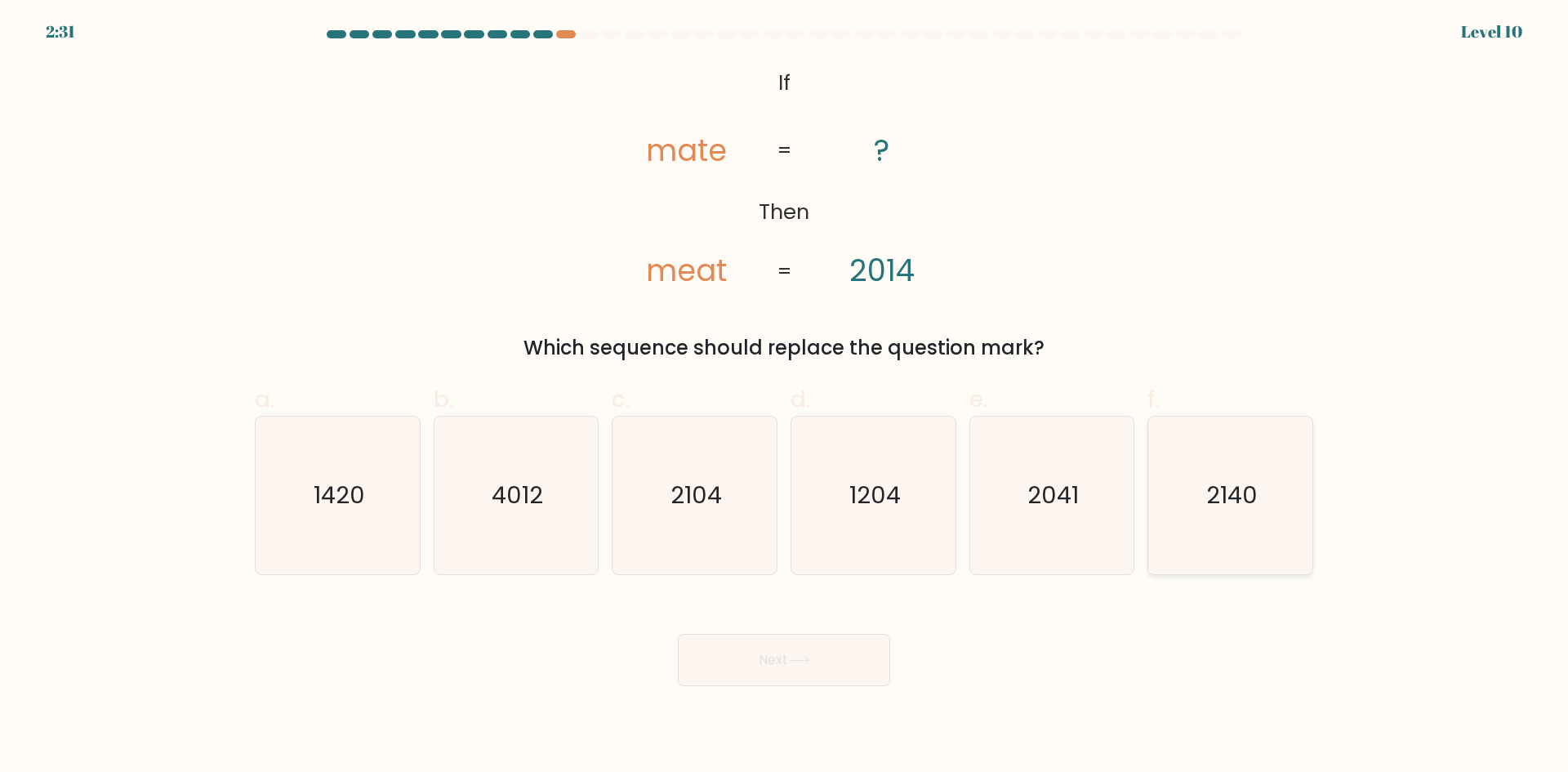
click at [1230, 515] on icon "2140" at bounding box center [1229, 495] width 157 height 157
click at [785, 397] on input "f. 2140" at bounding box center [784, 391] width 1 height 10
radio input "true"
click at [766, 660] on button "Next" at bounding box center [784, 660] width 212 height 52
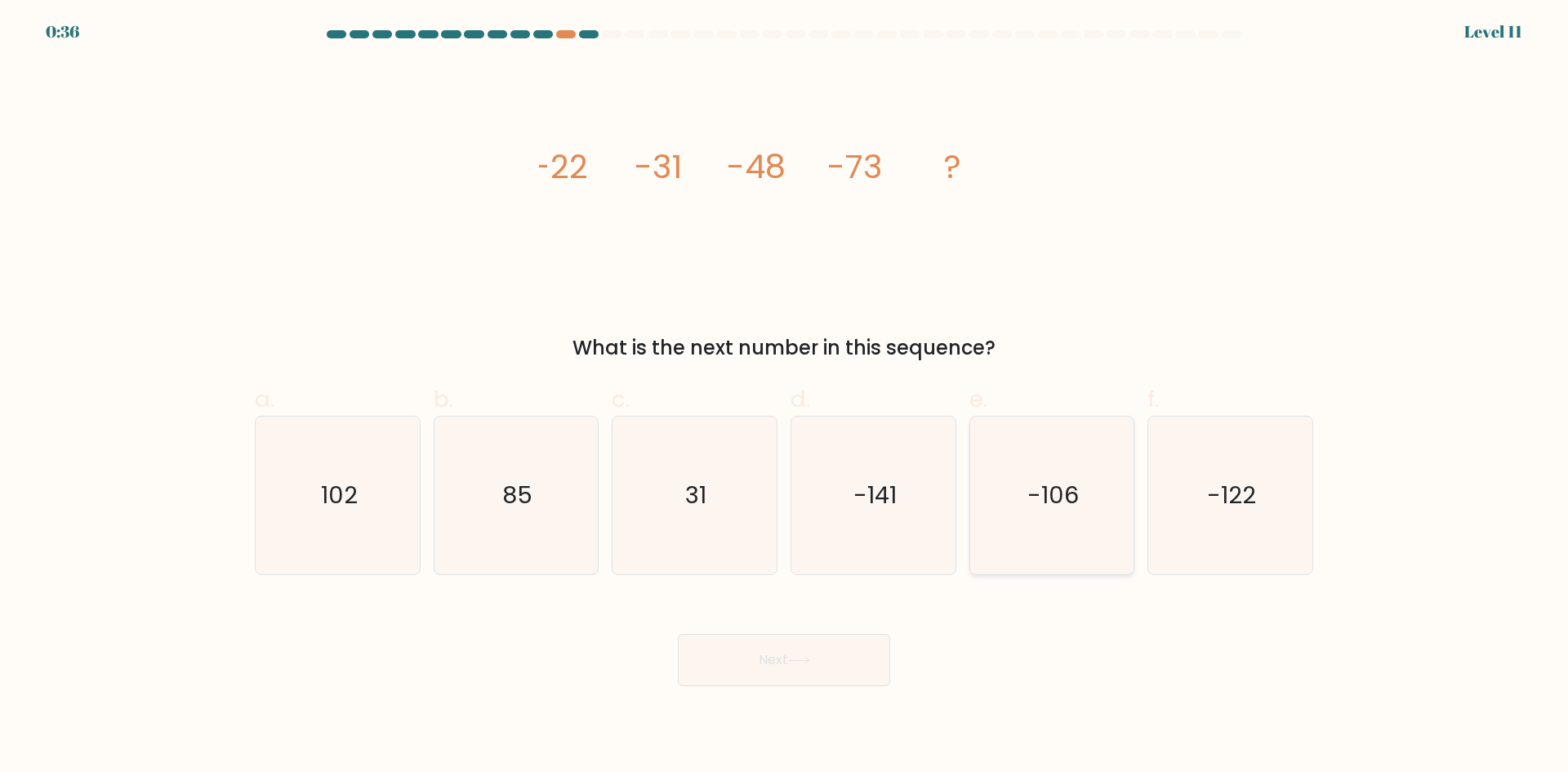
click at [1083, 525] on icon "-106" at bounding box center [1051, 495] width 157 height 157
click at [785, 397] on input "e. -106" at bounding box center [784, 391] width 1 height 10
radio input "true"
click at [693, 654] on button "Next" at bounding box center [784, 660] width 212 height 52
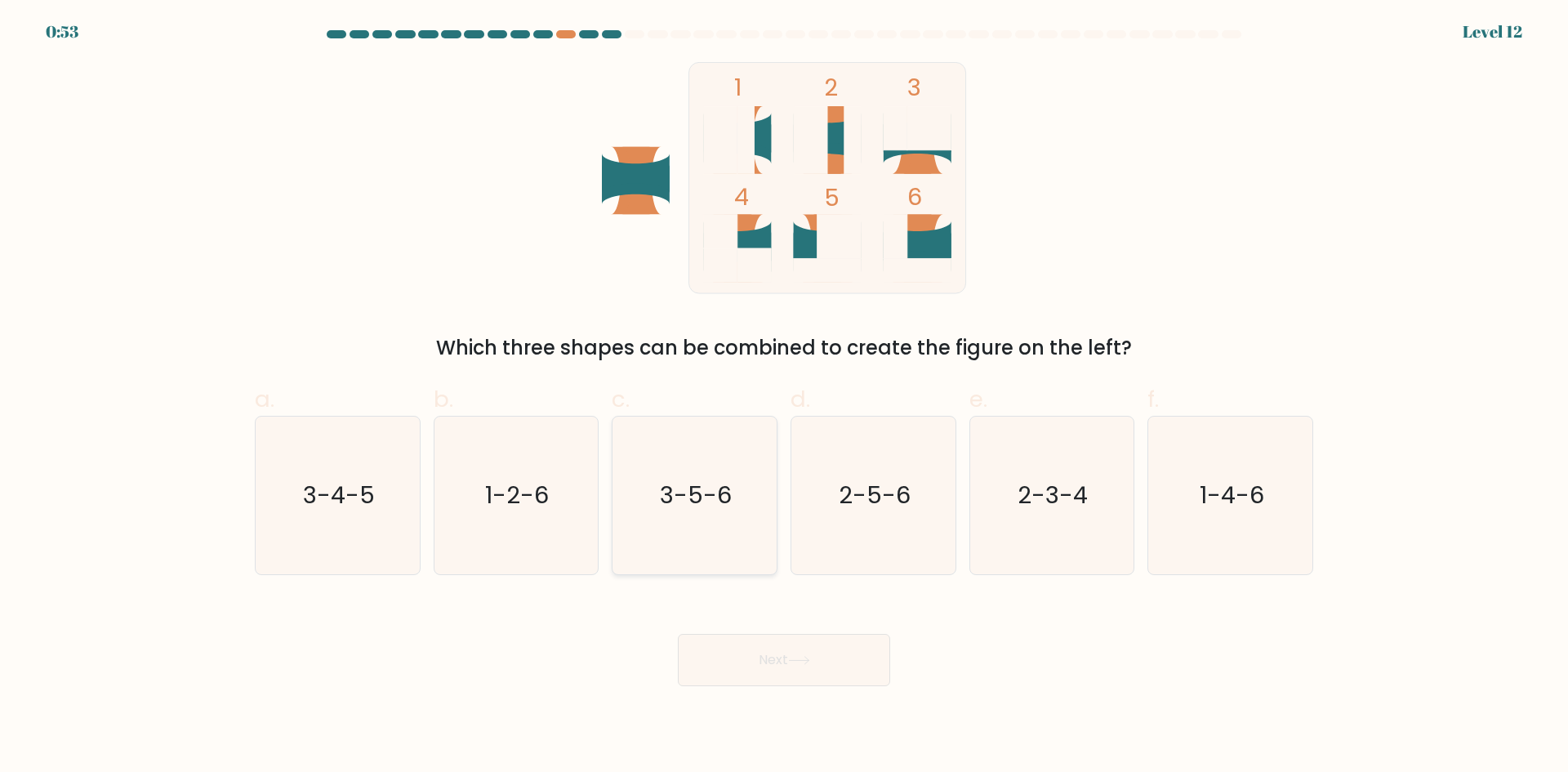
drag, startPoint x: 698, startPoint y: 494, endPoint x: 737, endPoint y: 544, distance: 63.4
click at [699, 494] on text "3-5-6" at bounding box center [696, 495] width 72 height 33
click at [784, 397] on input "c. 3-5-6" at bounding box center [784, 391] width 1 height 10
radio input "true"
click at [804, 668] on button "Next" at bounding box center [784, 660] width 212 height 52
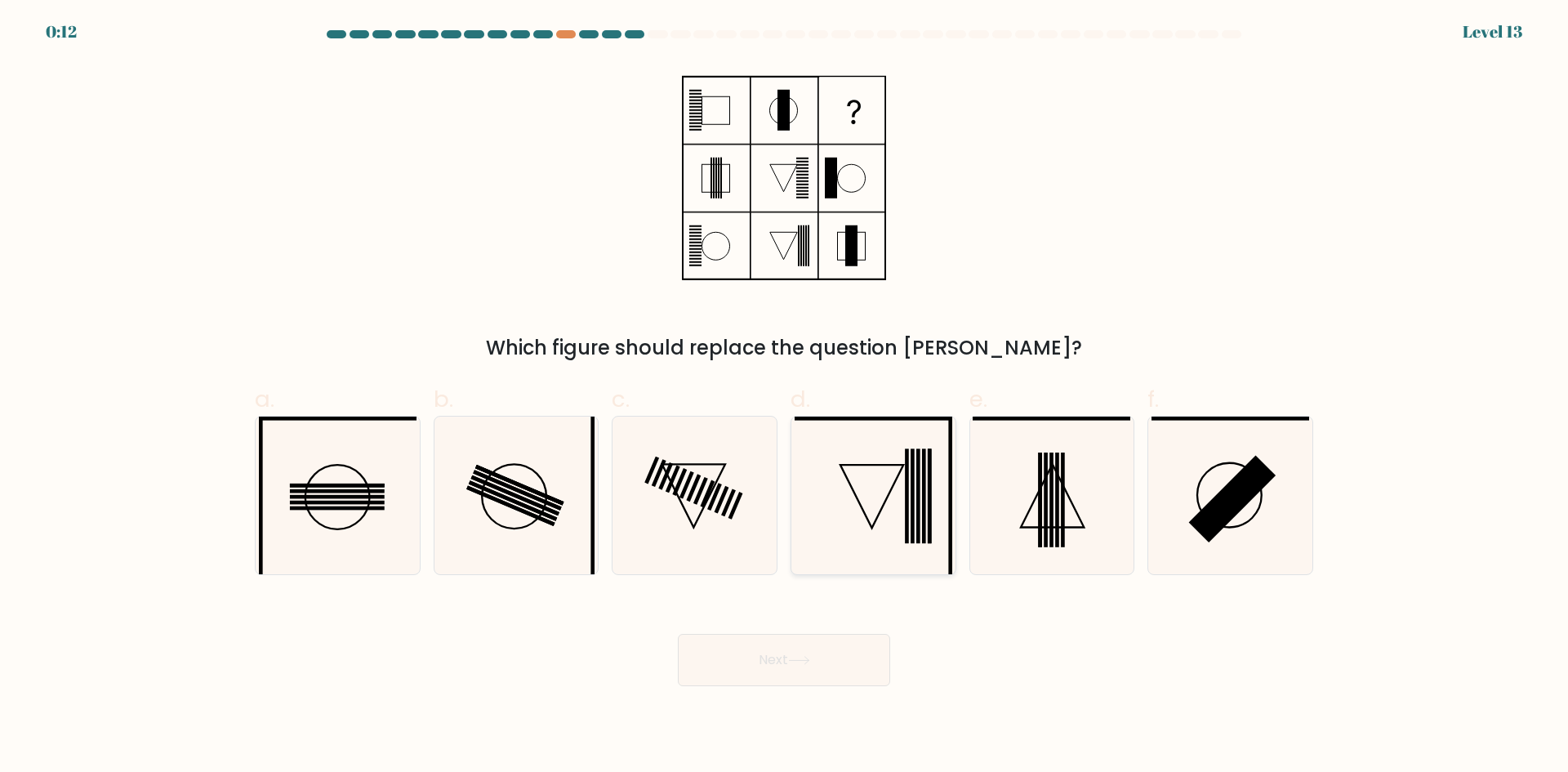
click at [832, 473] on icon at bounding box center [873, 495] width 157 height 157
click at [785, 397] on input "d." at bounding box center [784, 391] width 1 height 10
radio input "true"
click at [779, 660] on button "Next" at bounding box center [784, 660] width 212 height 52
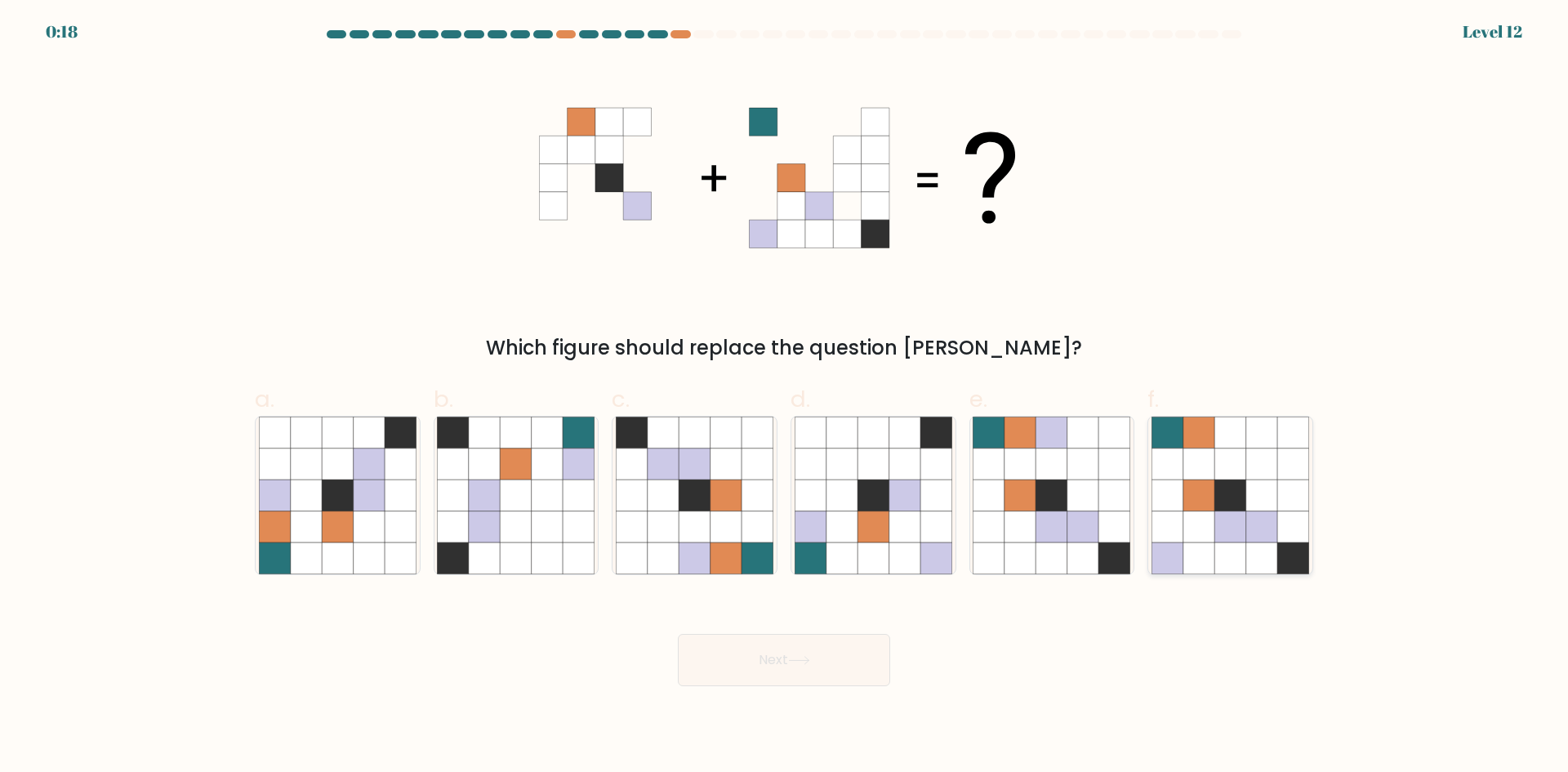
click at [1271, 498] on icon at bounding box center [1261, 495] width 31 height 31
click at [785, 397] on input "f." at bounding box center [784, 391] width 1 height 10
radio input "true"
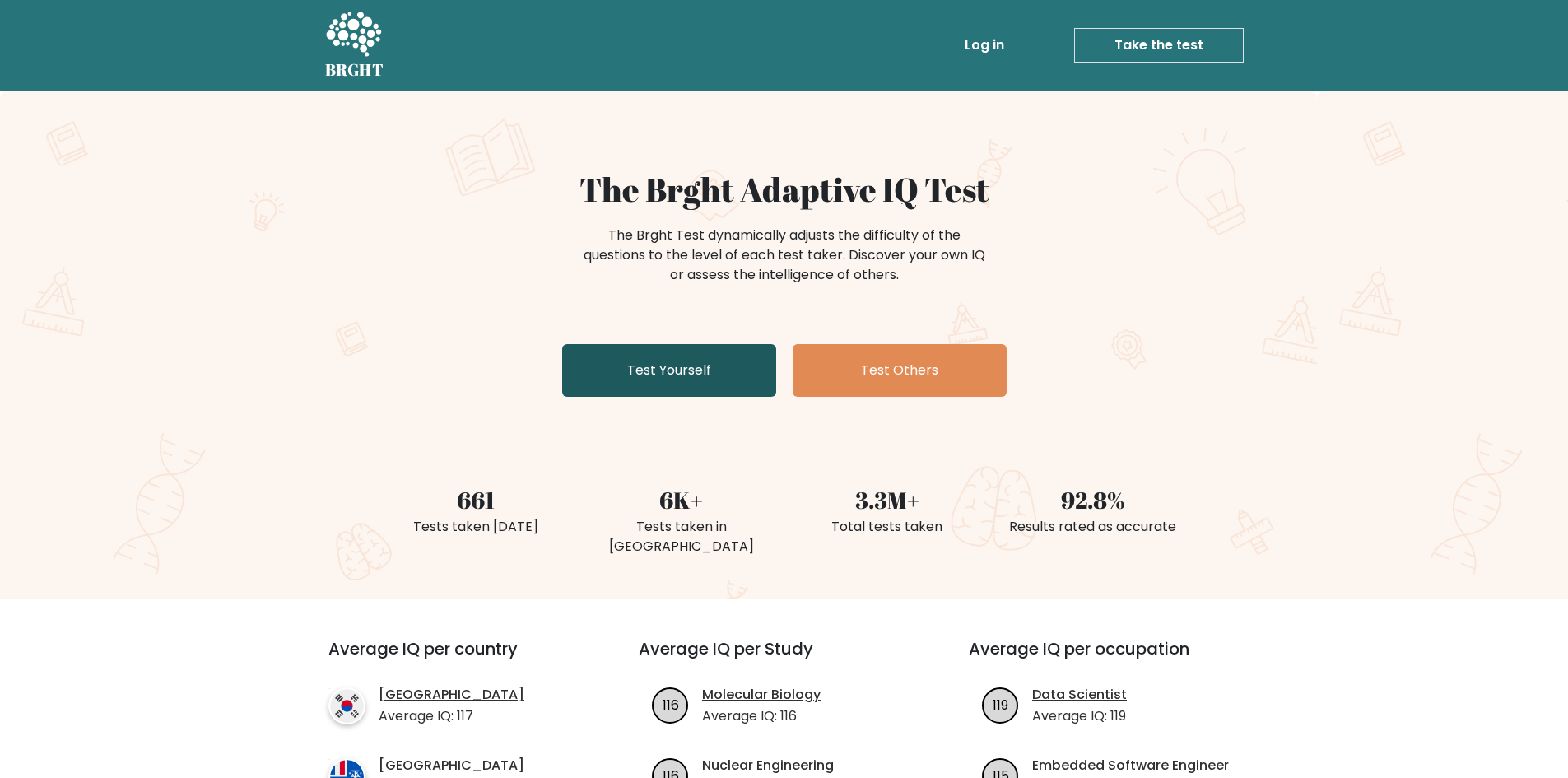
click at [667, 378] on link "Test Yourself" at bounding box center [669, 370] width 214 height 52
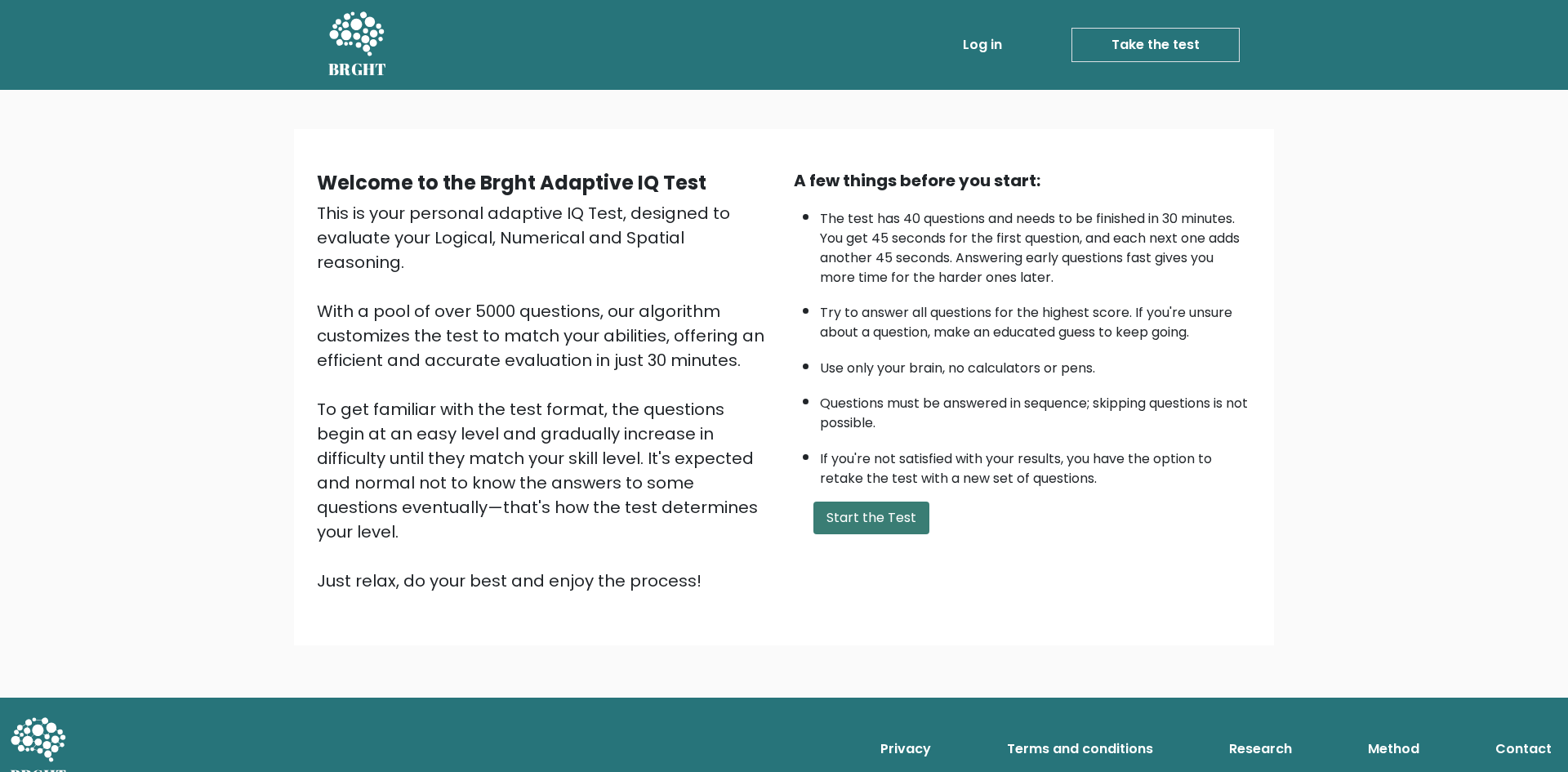
click at [864, 516] on button "Start the Test" at bounding box center [871, 517] width 116 height 33
